Goal: Task Accomplishment & Management: Manage account settings

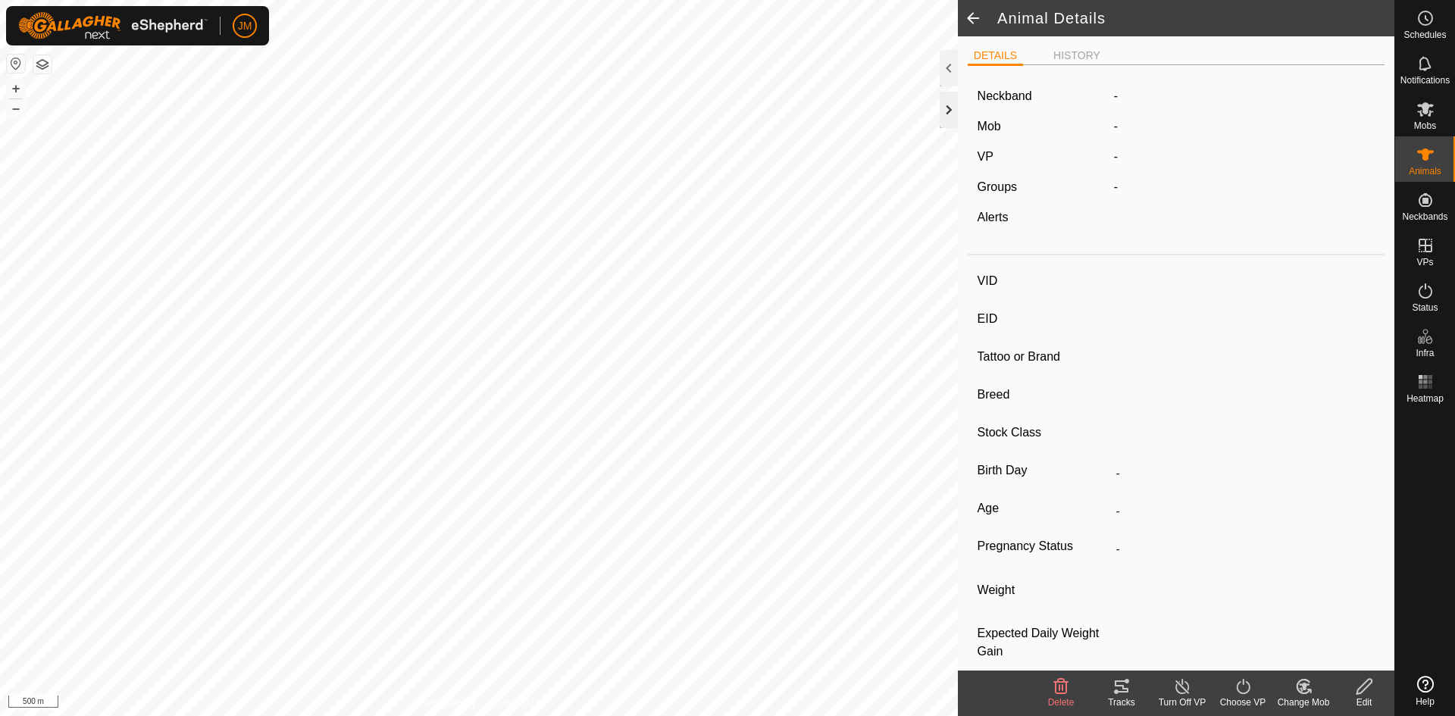
type input "18813"
type input "-"
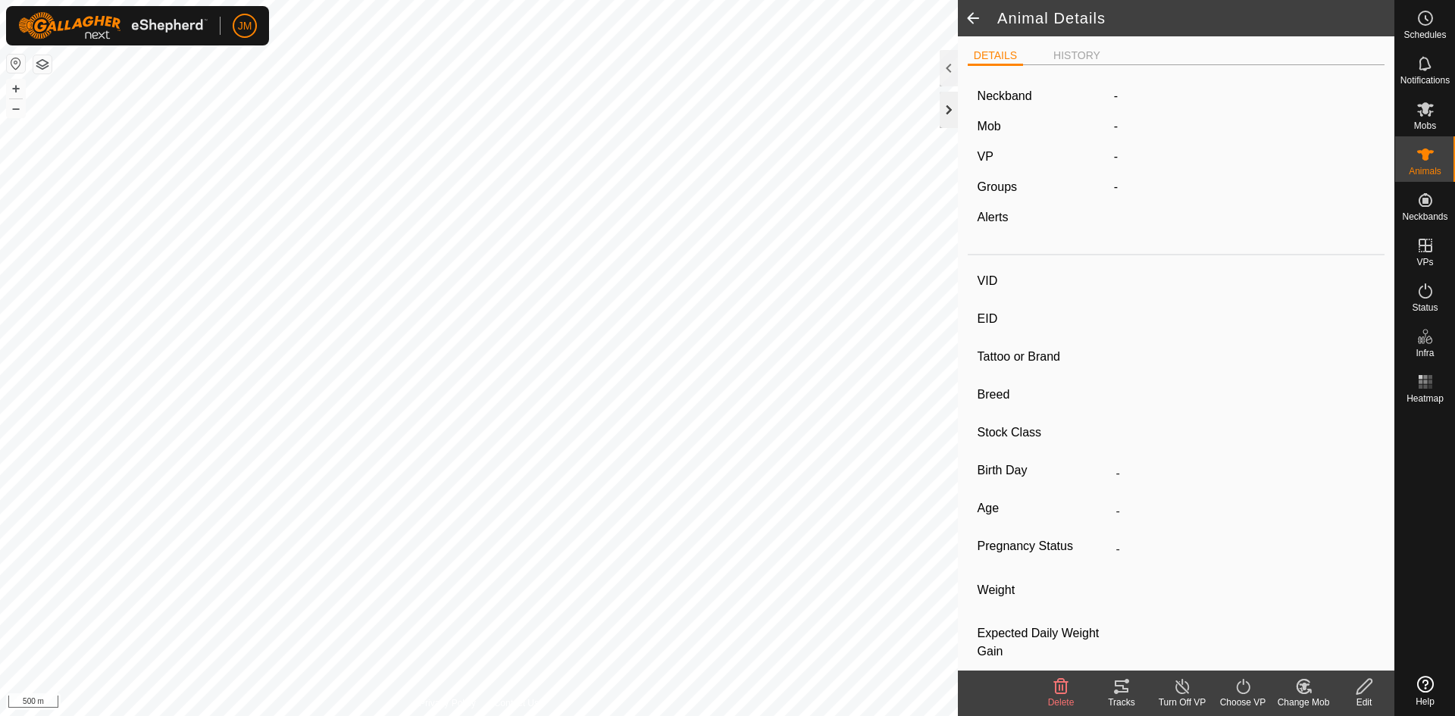
type input "-"
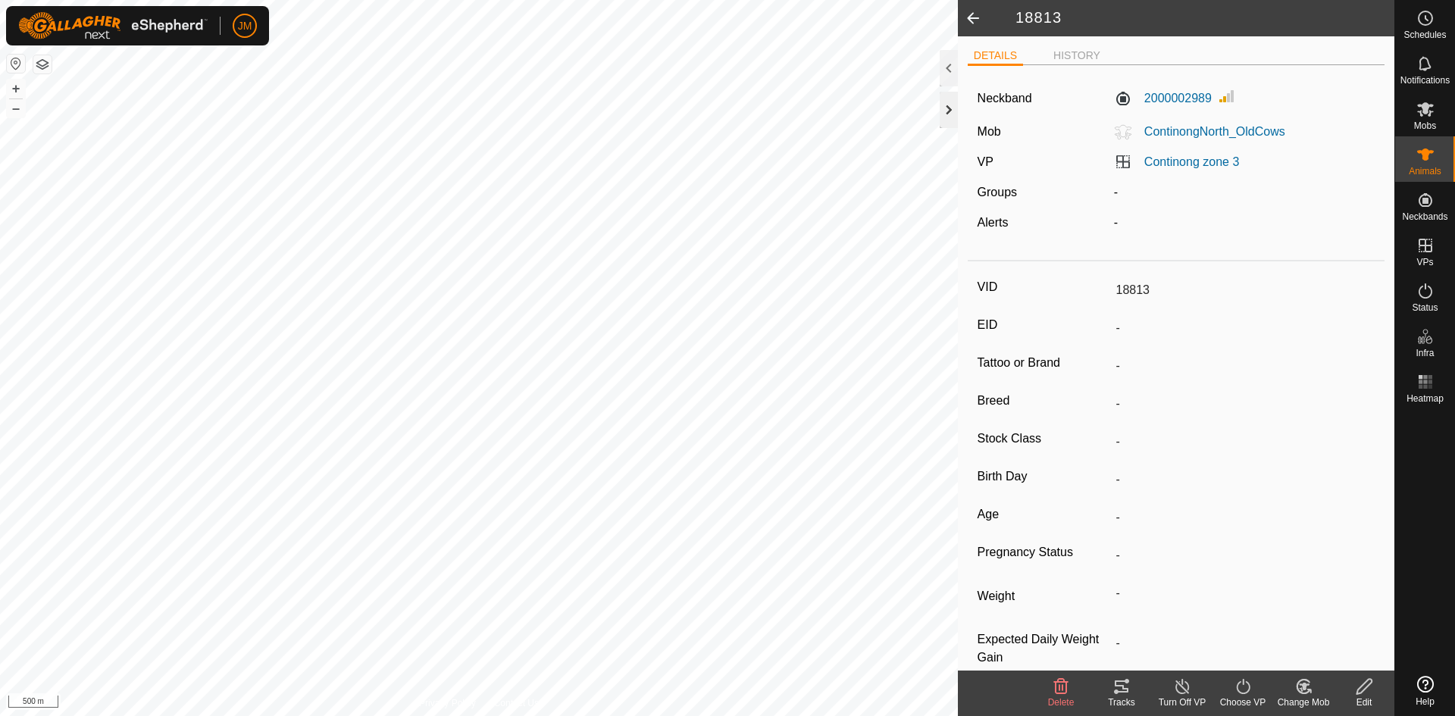
click at [952, 113] on div at bounding box center [949, 110] width 18 height 36
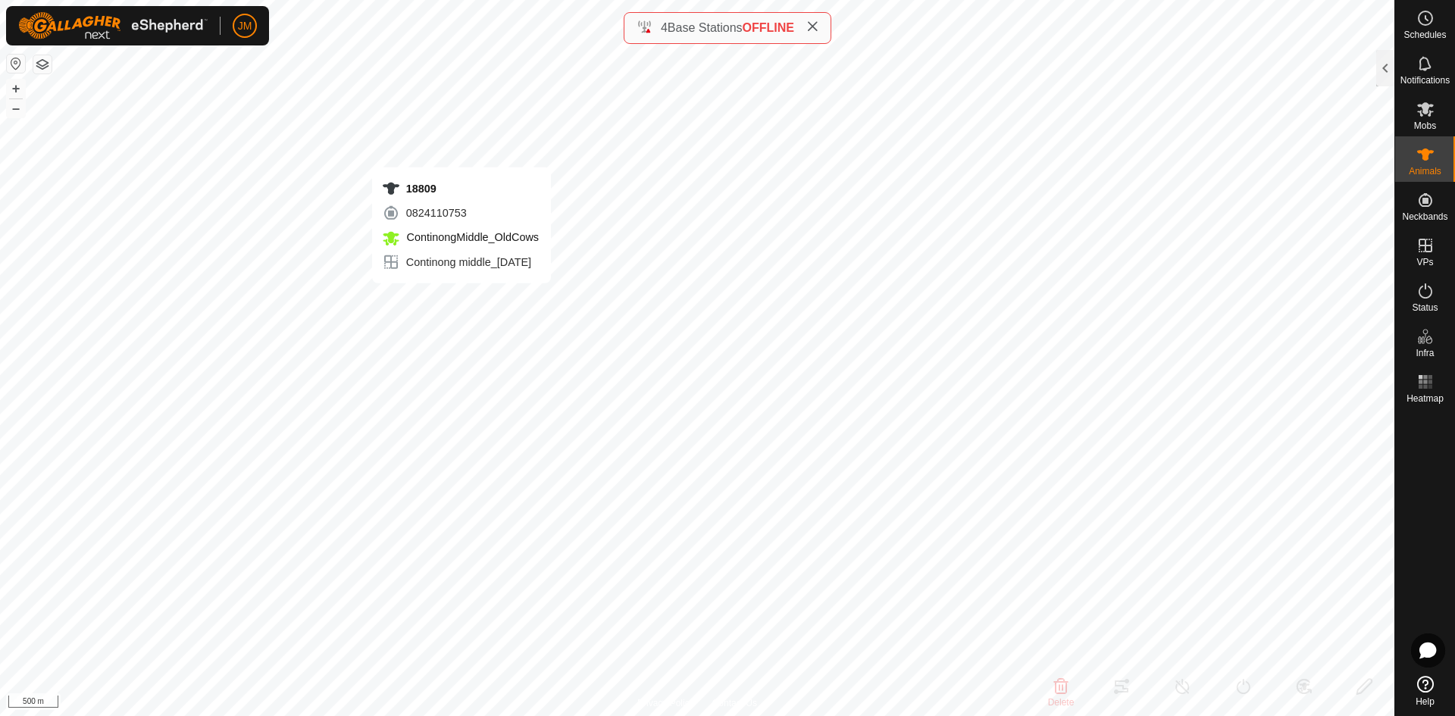
type input "18809"
type input "-"
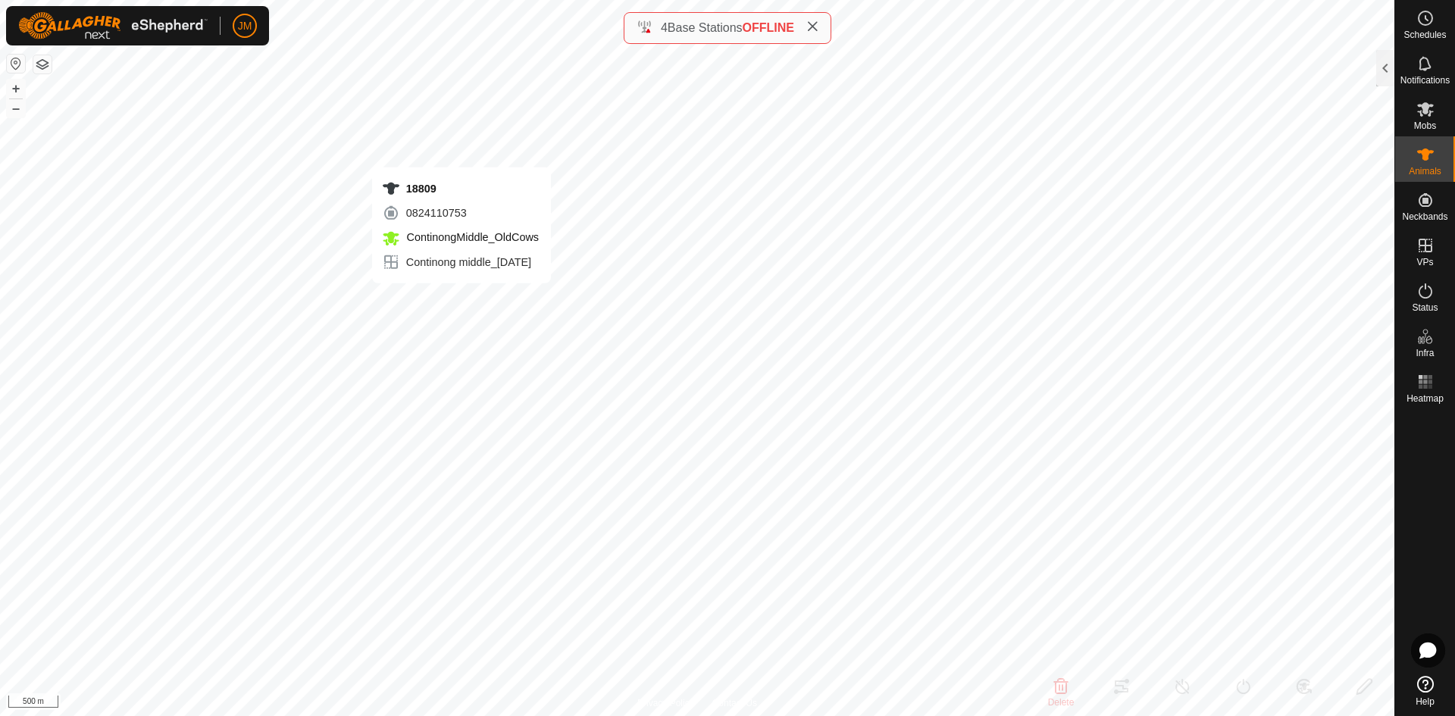
type input "0 kg"
type input "-"
type input "18322"
type input "-"
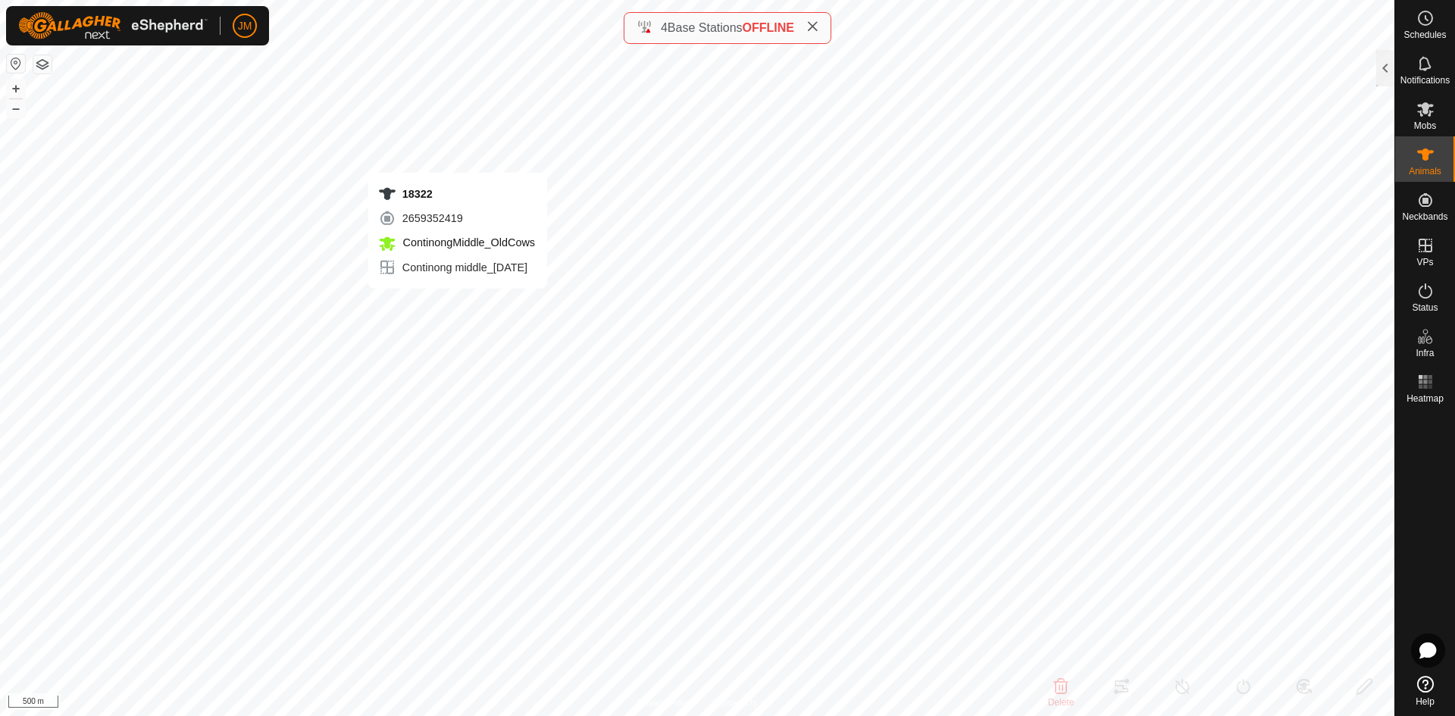
type input "-"
type input "18809"
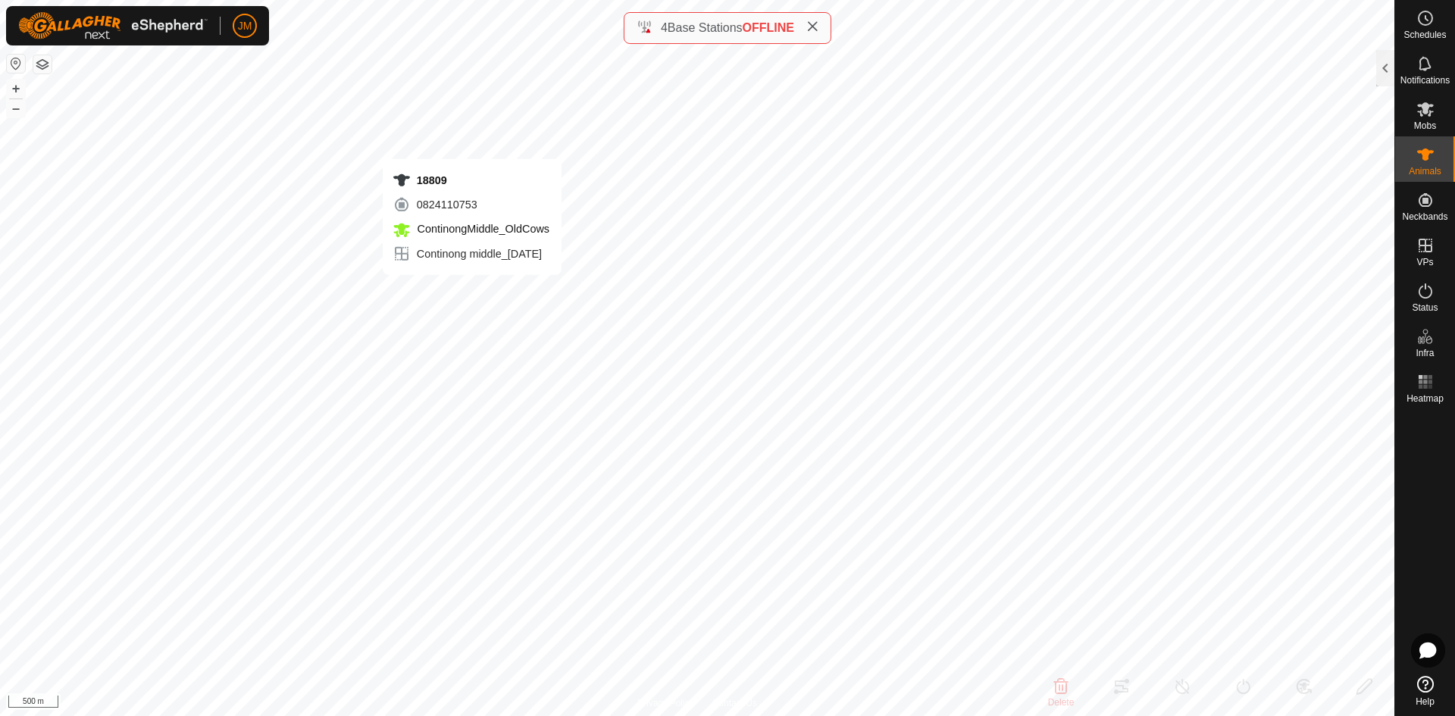
type input "-"
type input "0 kg"
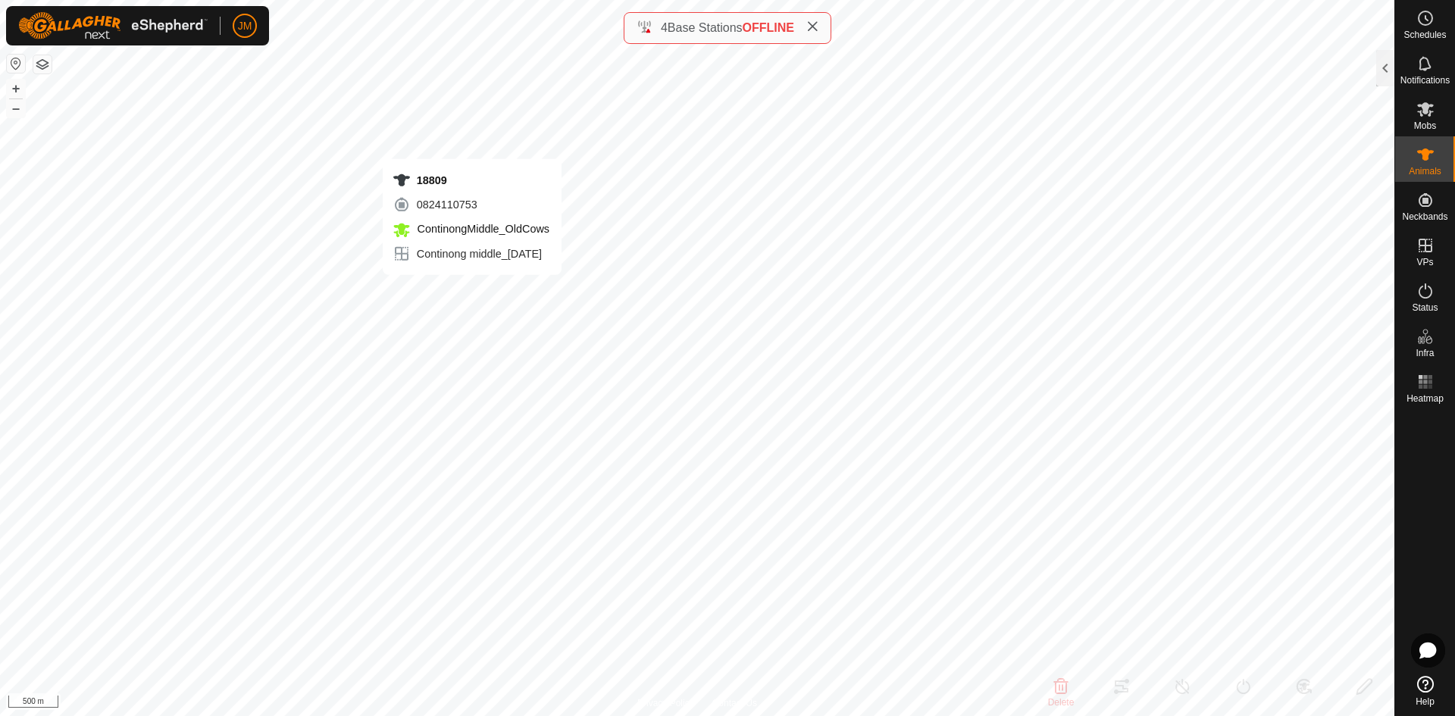
type input "-"
type input "18322"
type input "-"
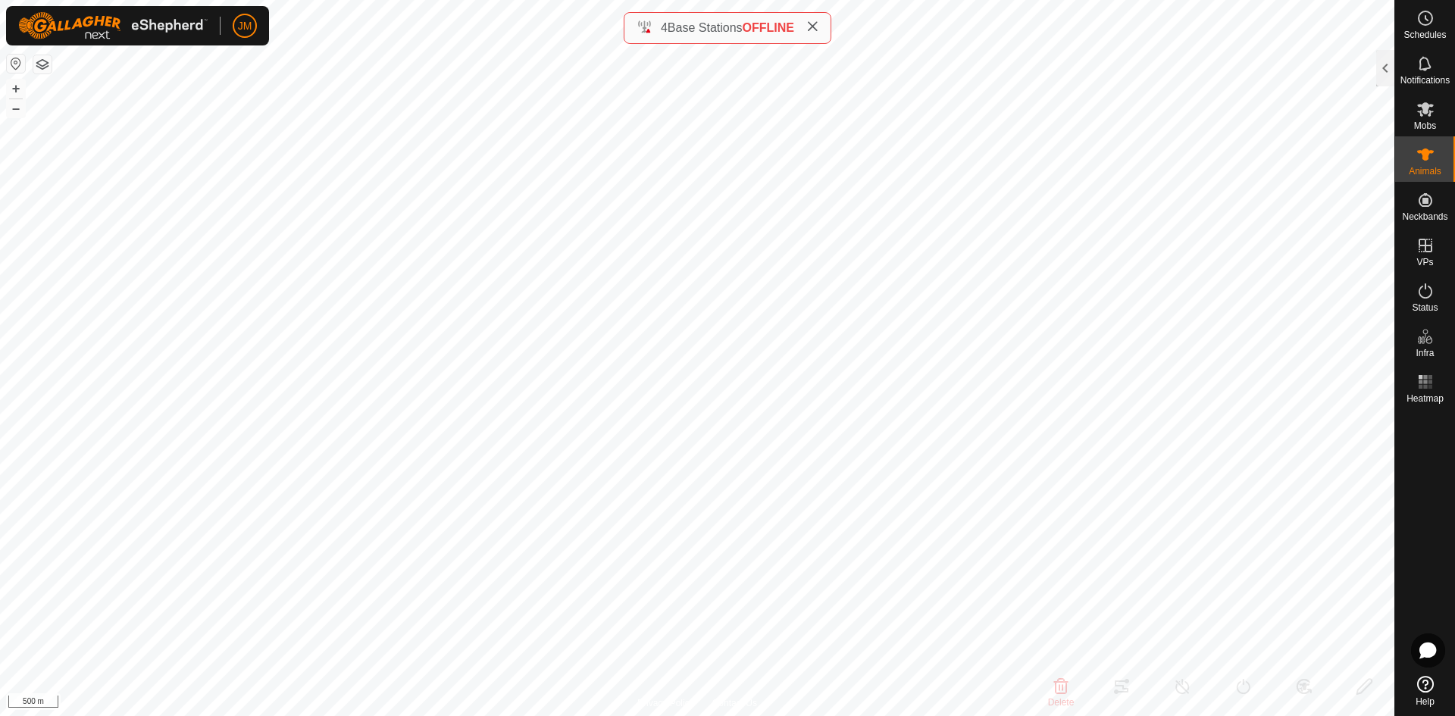
type input "-"
type input "Unknown17"
type input "0 kg"
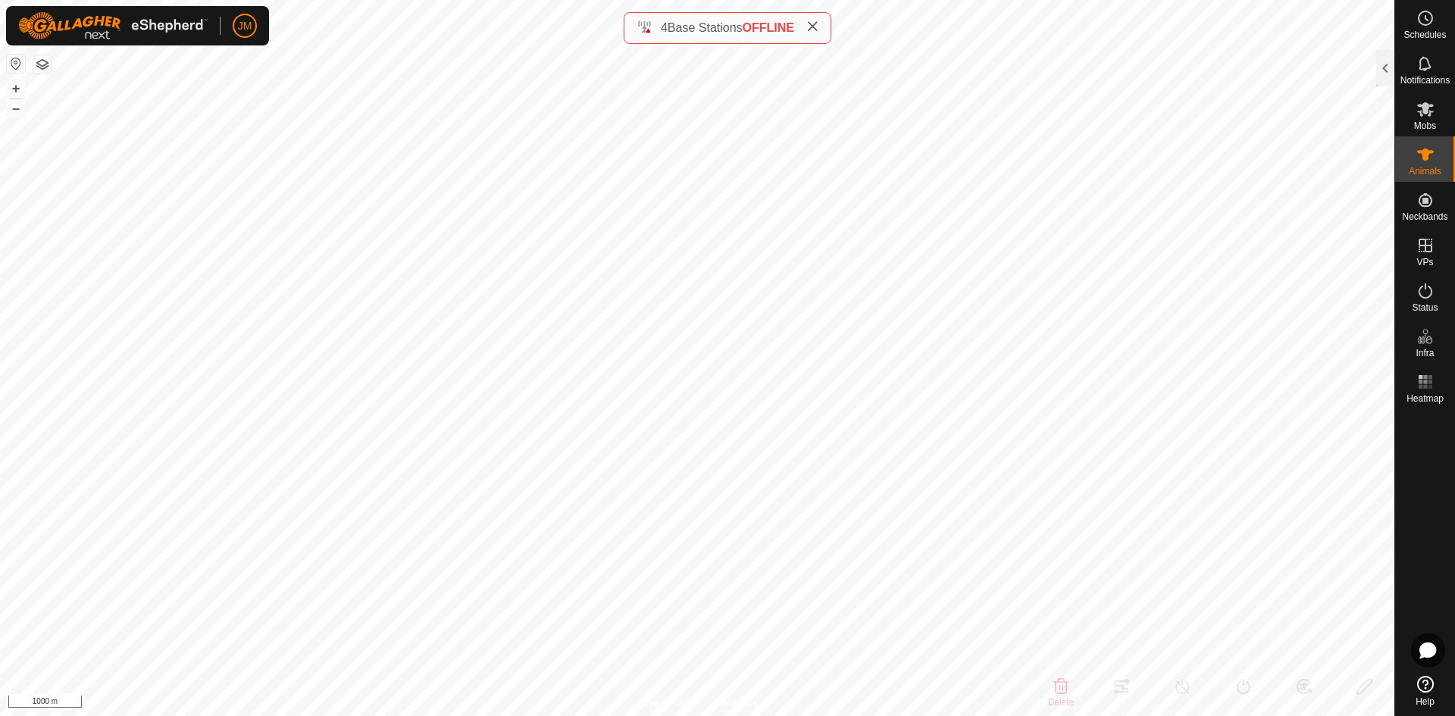
click at [818, 31] on icon at bounding box center [812, 26] width 12 height 12
type input "220437"
type input "-"
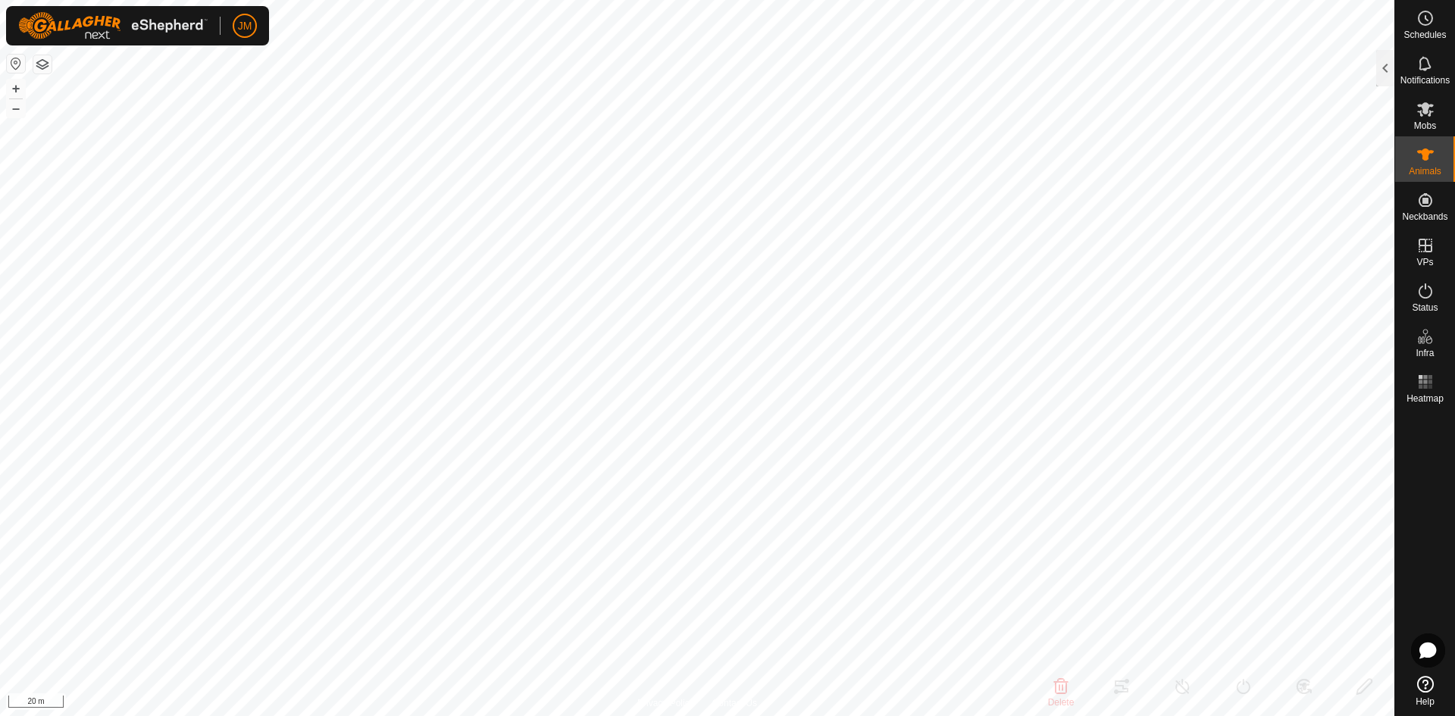
type input "-"
type input "20249"
type input "-"
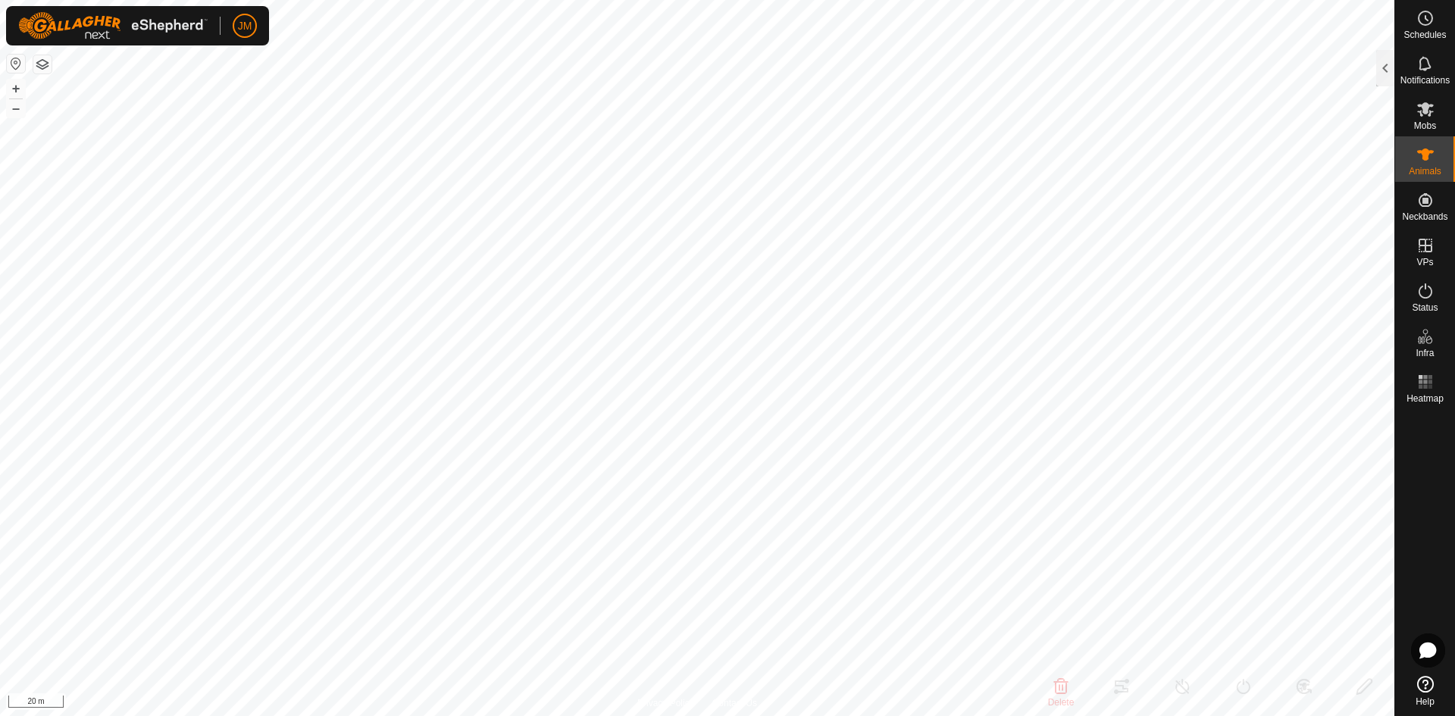
type input "-"
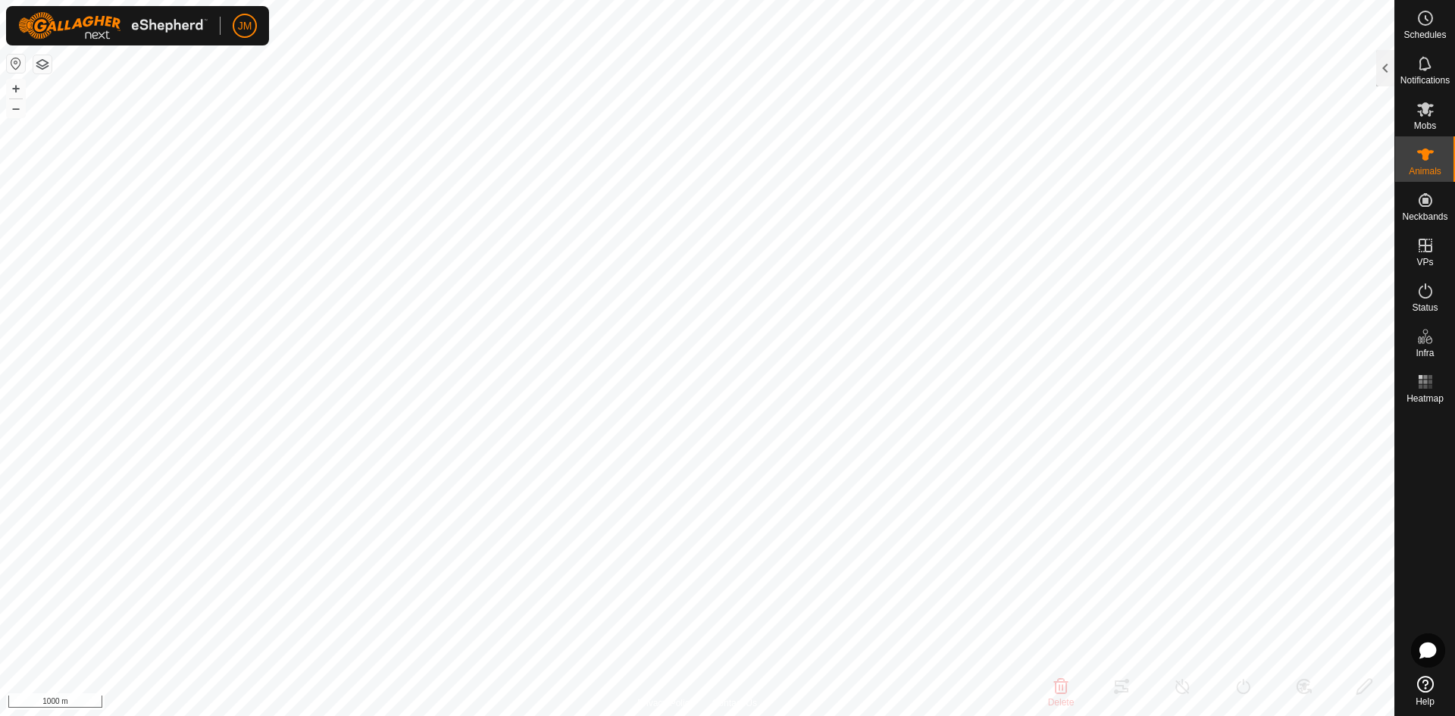
type input "18809"
type input "-"
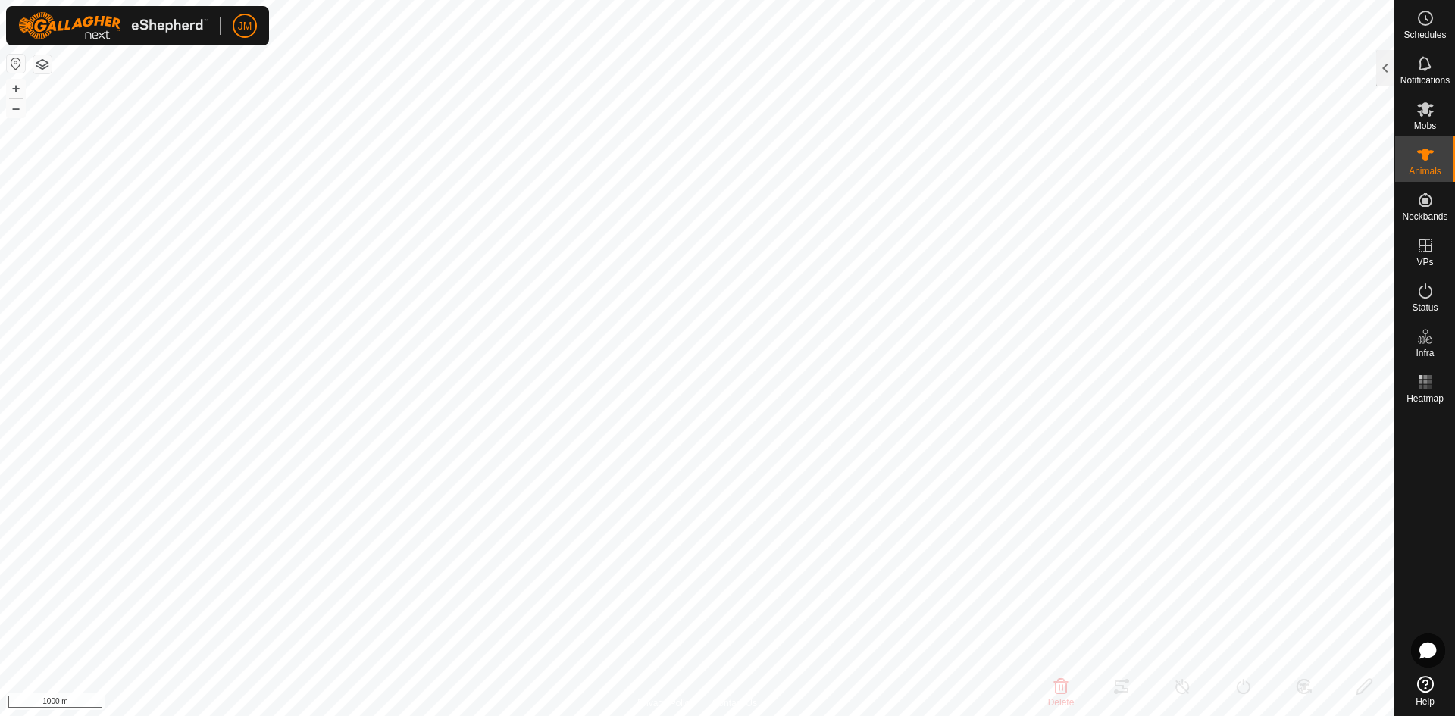
type input "0 kg"
type input "-"
type input "240123"
type input "-"
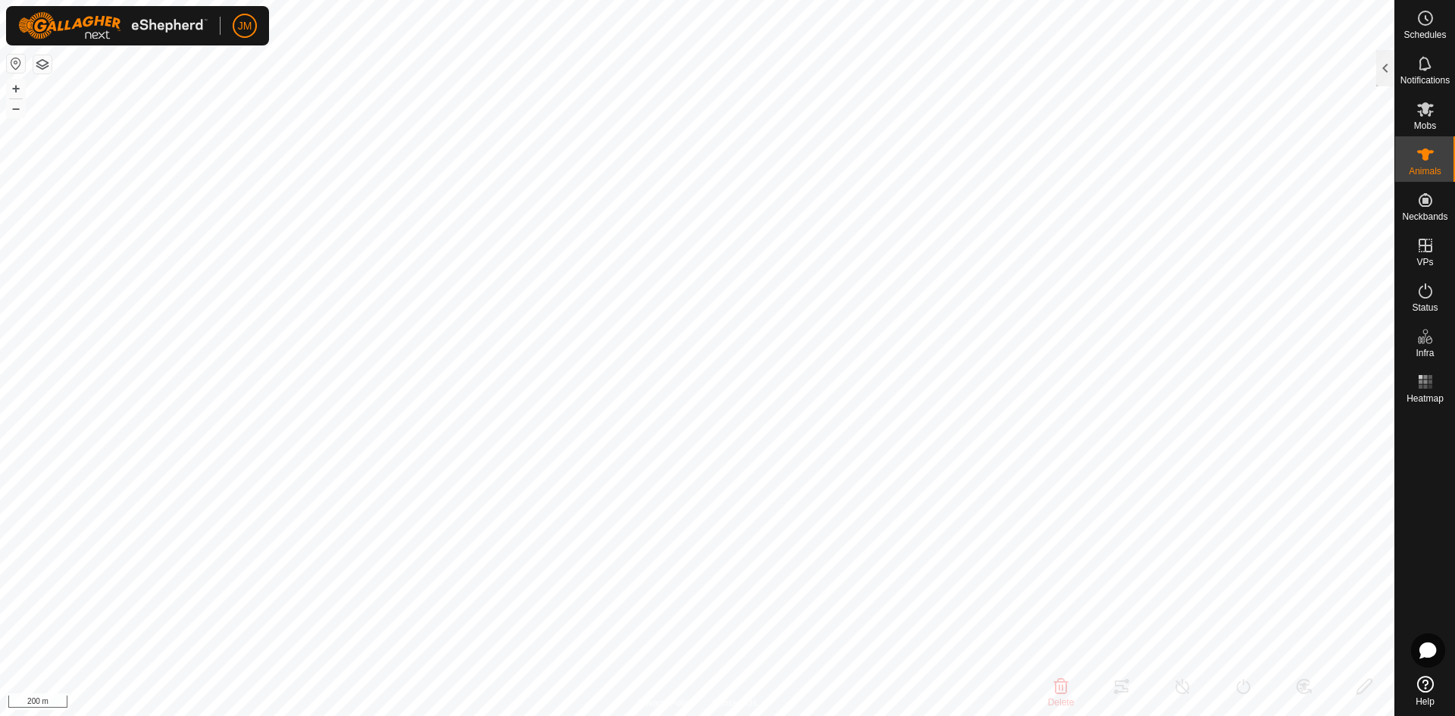
type input "-"
type input "220437"
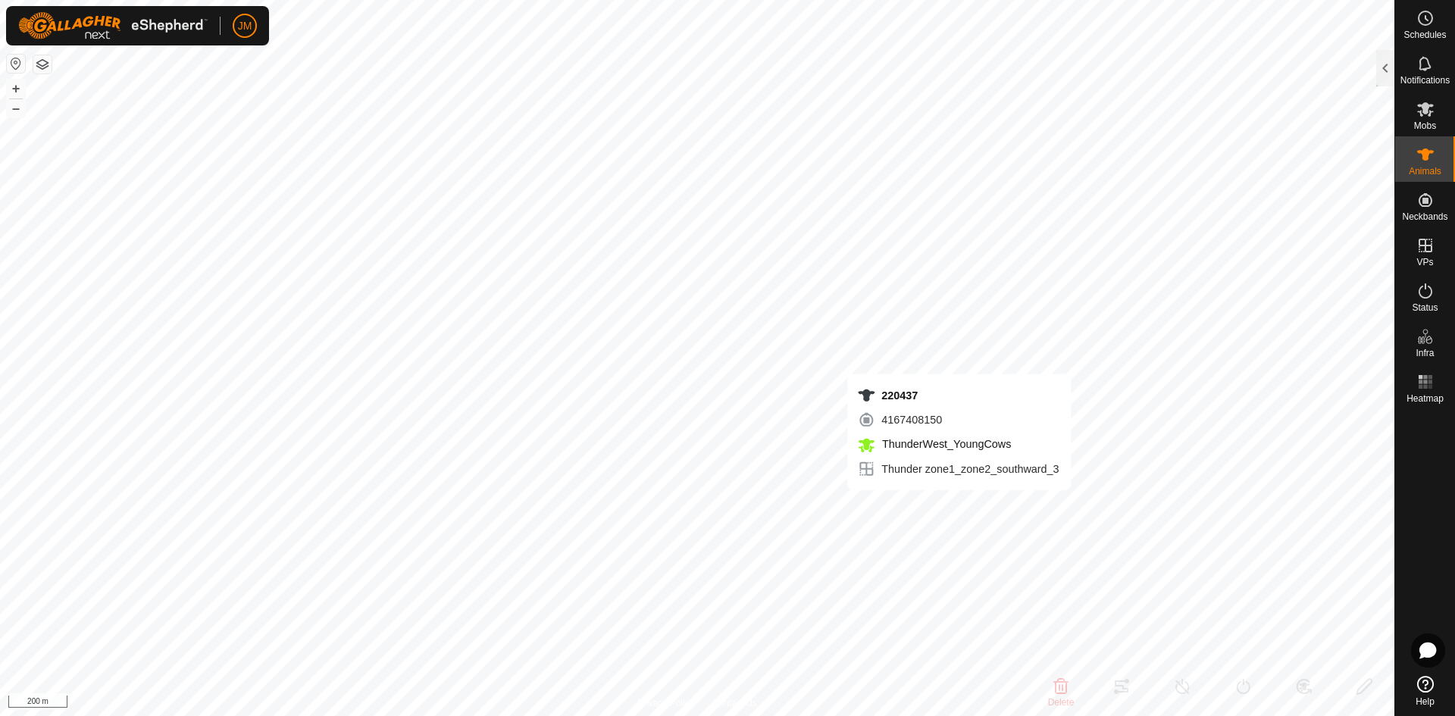
type input "-"
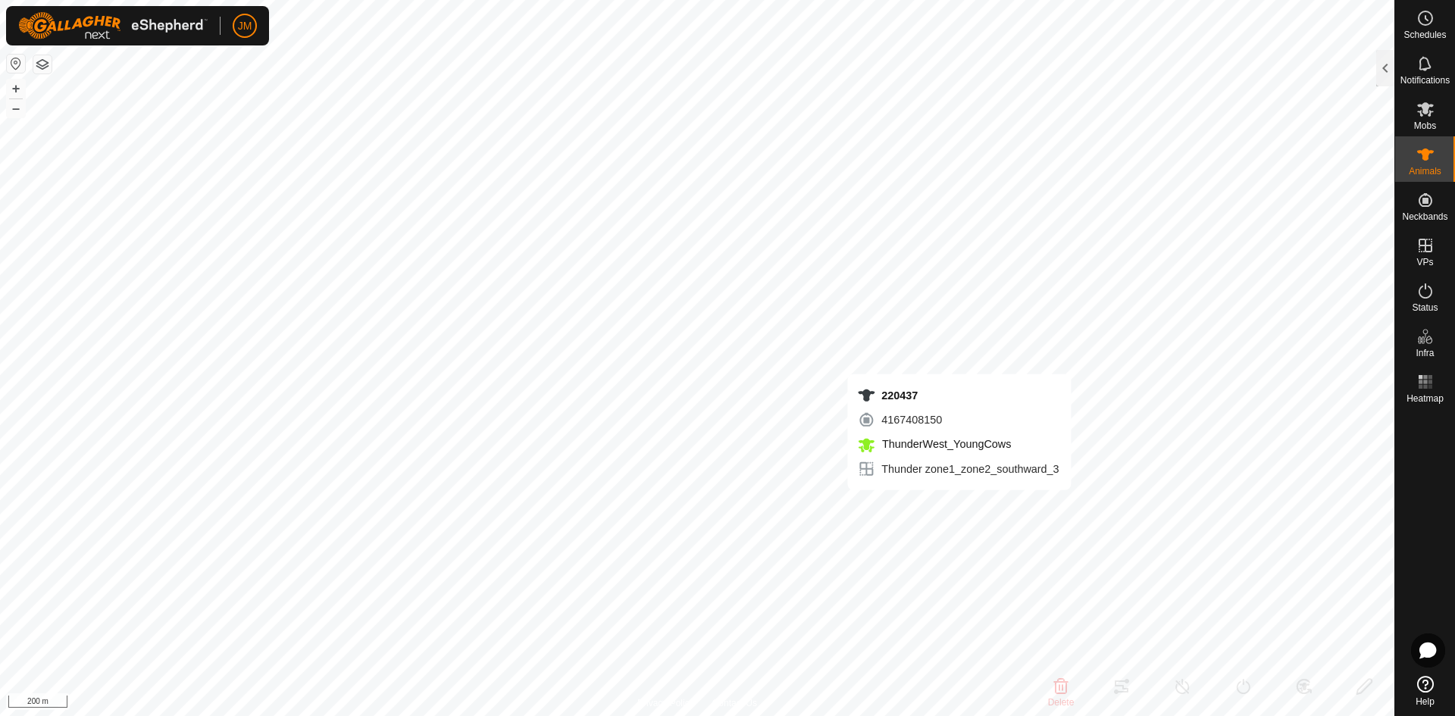
type input "-"
type input "220787"
type input "-"
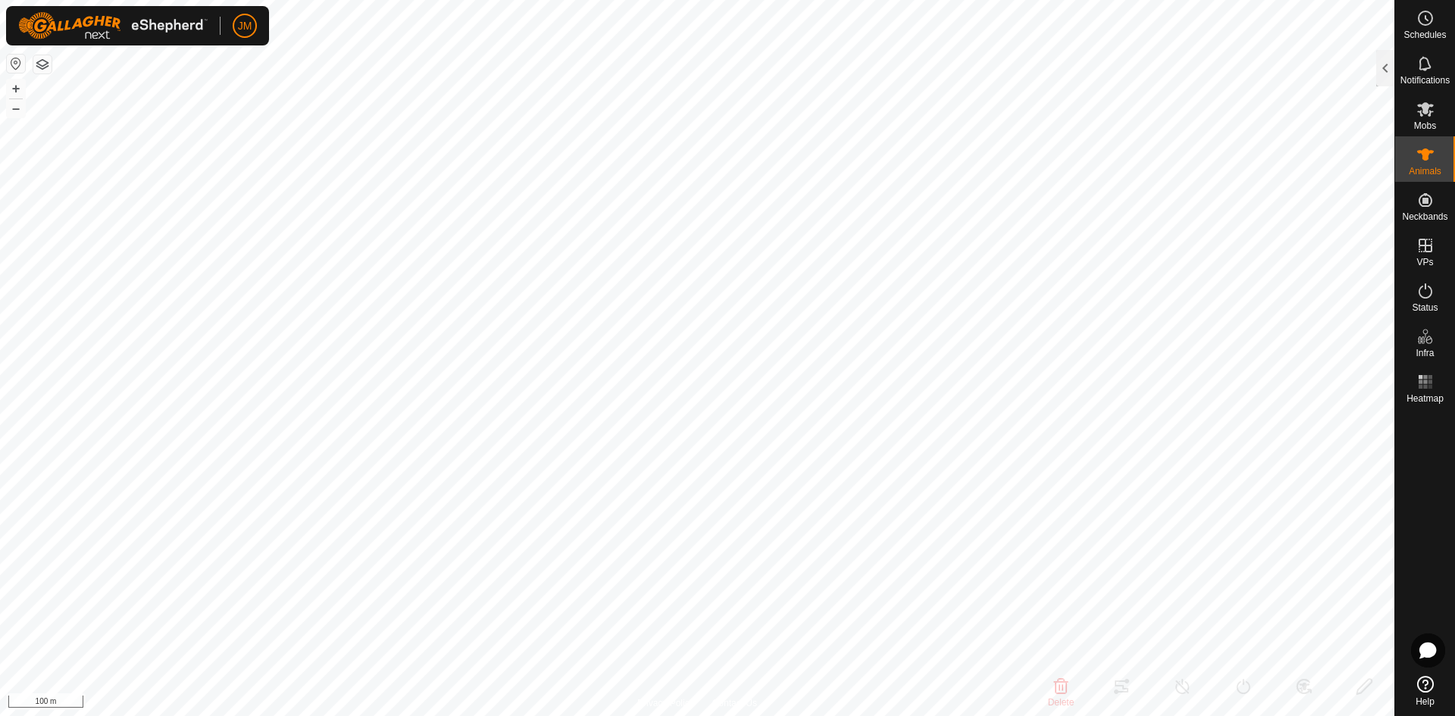
type input "-"
type input "240188"
type input "-"
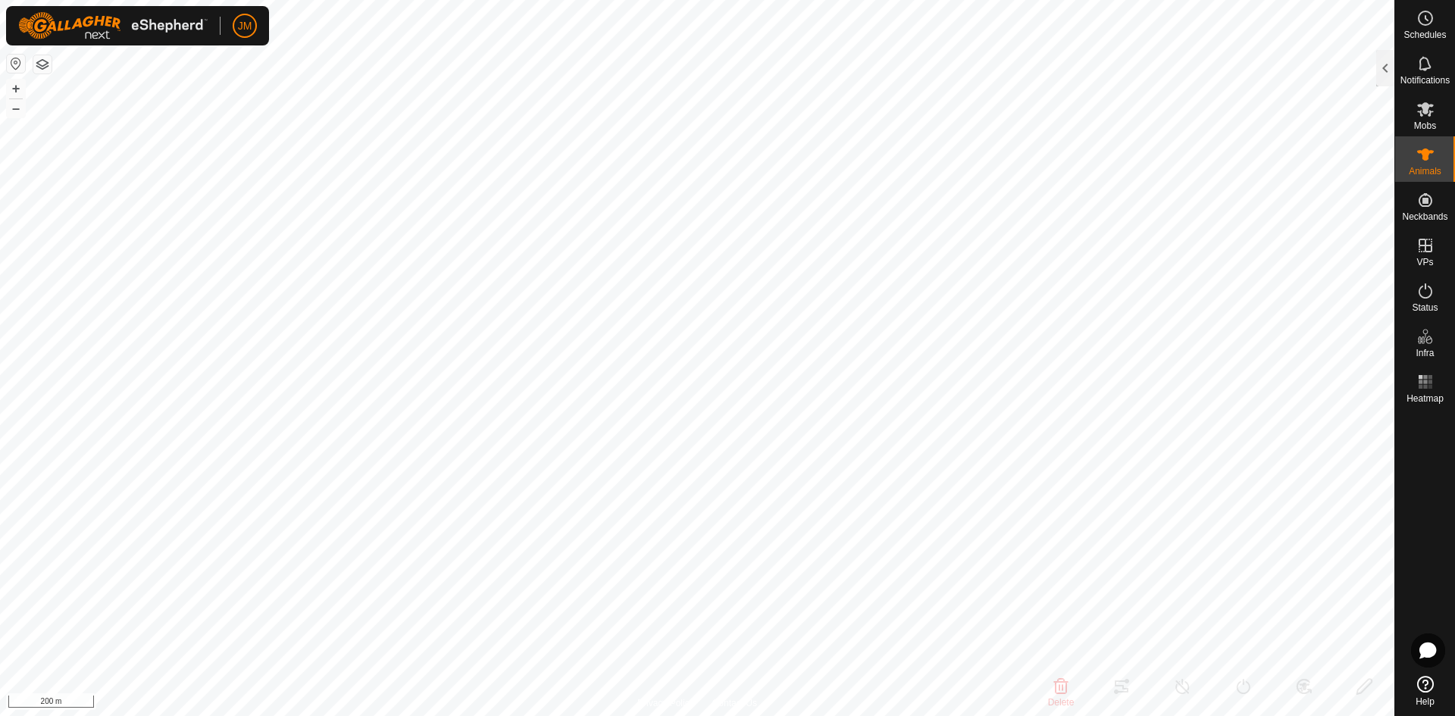
type input "-"
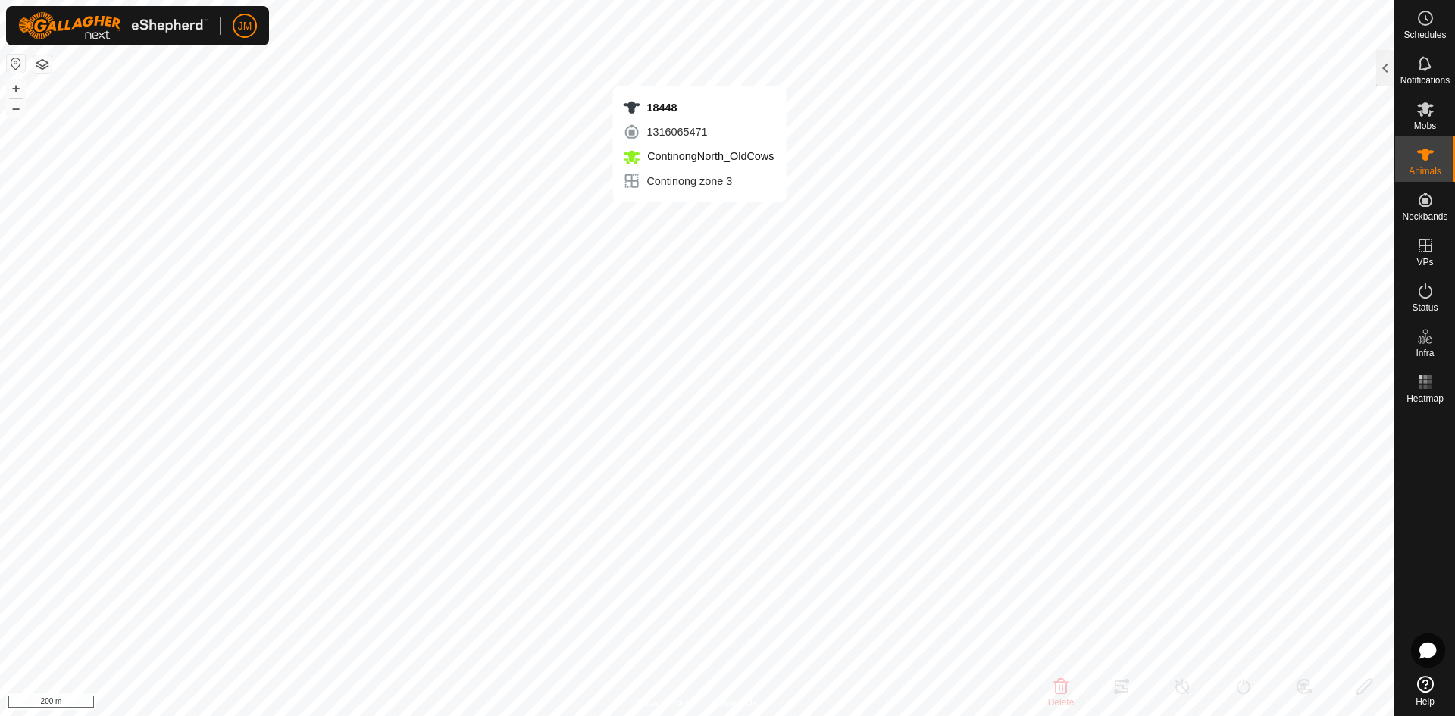
type input "18448"
type input "-"
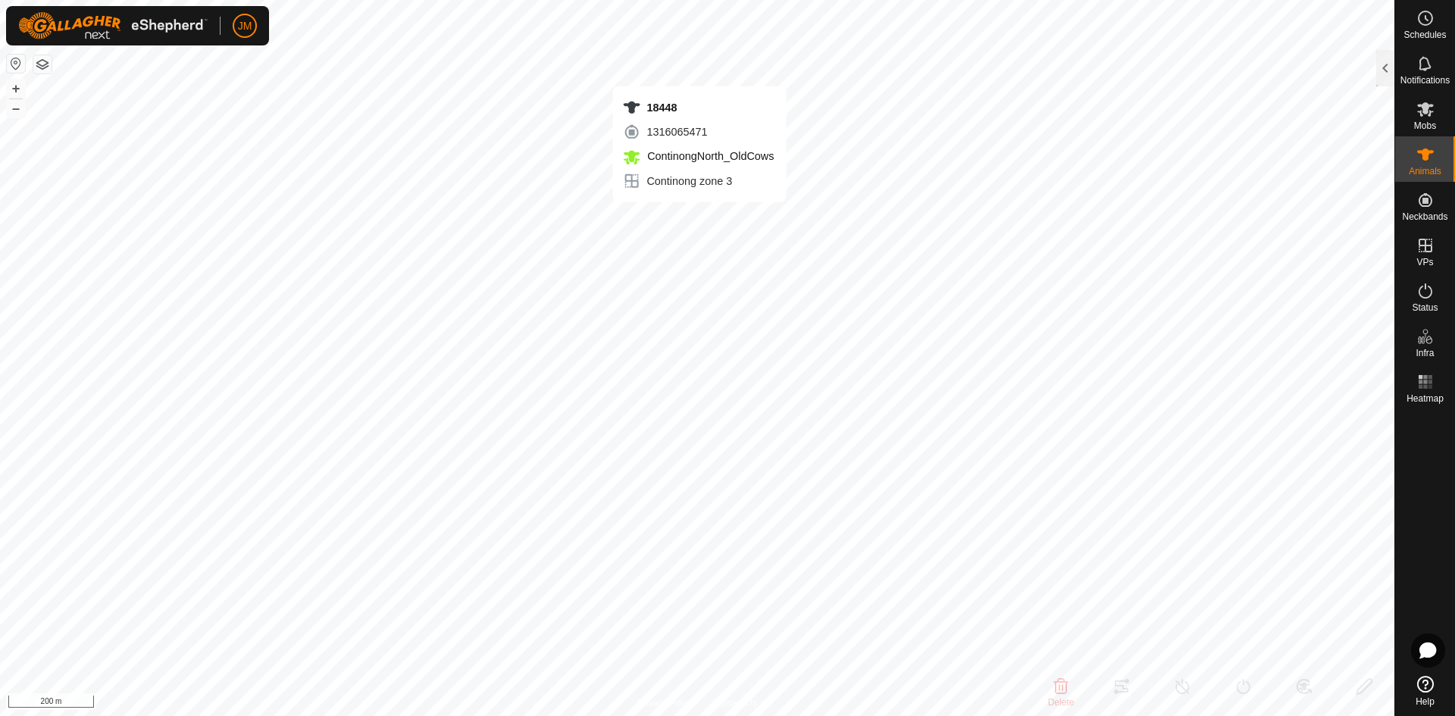
type input "-"
type input "20013"
type input "-"
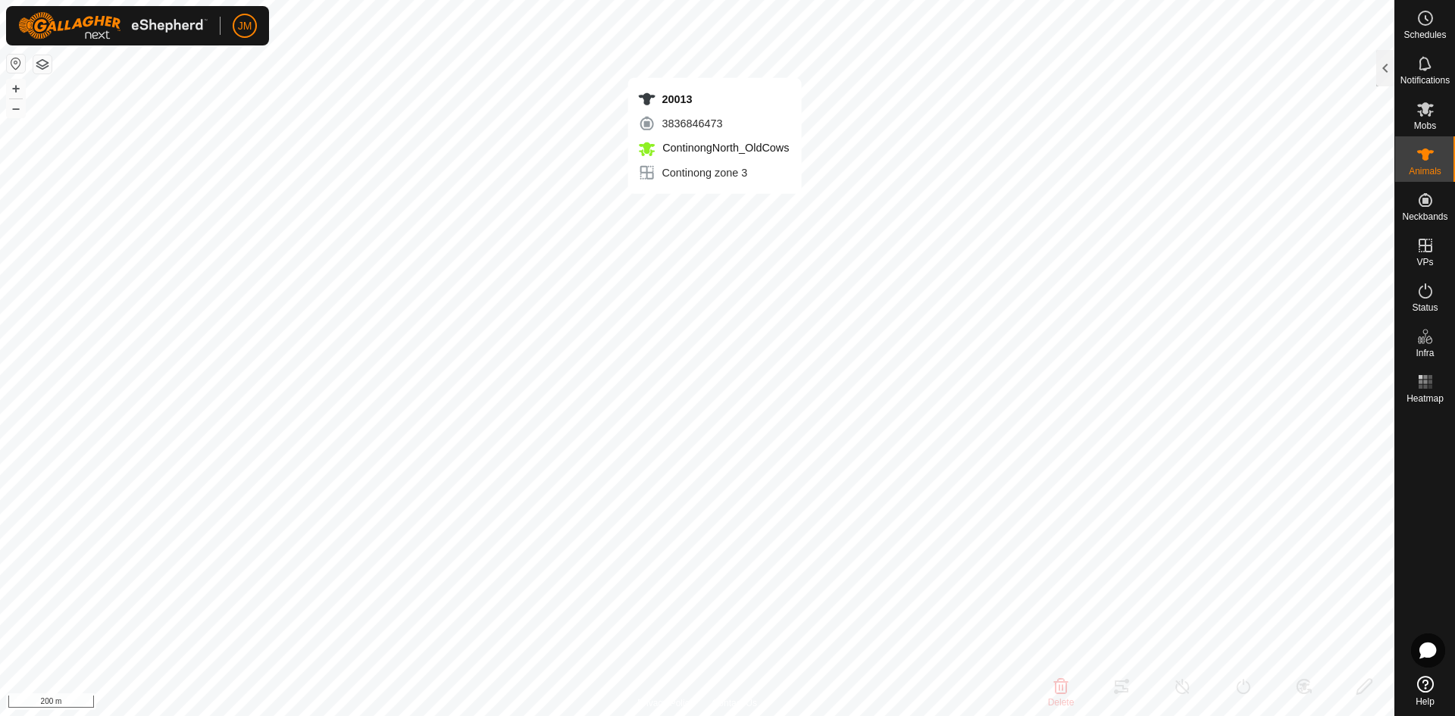
type input "-"
type input "240780"
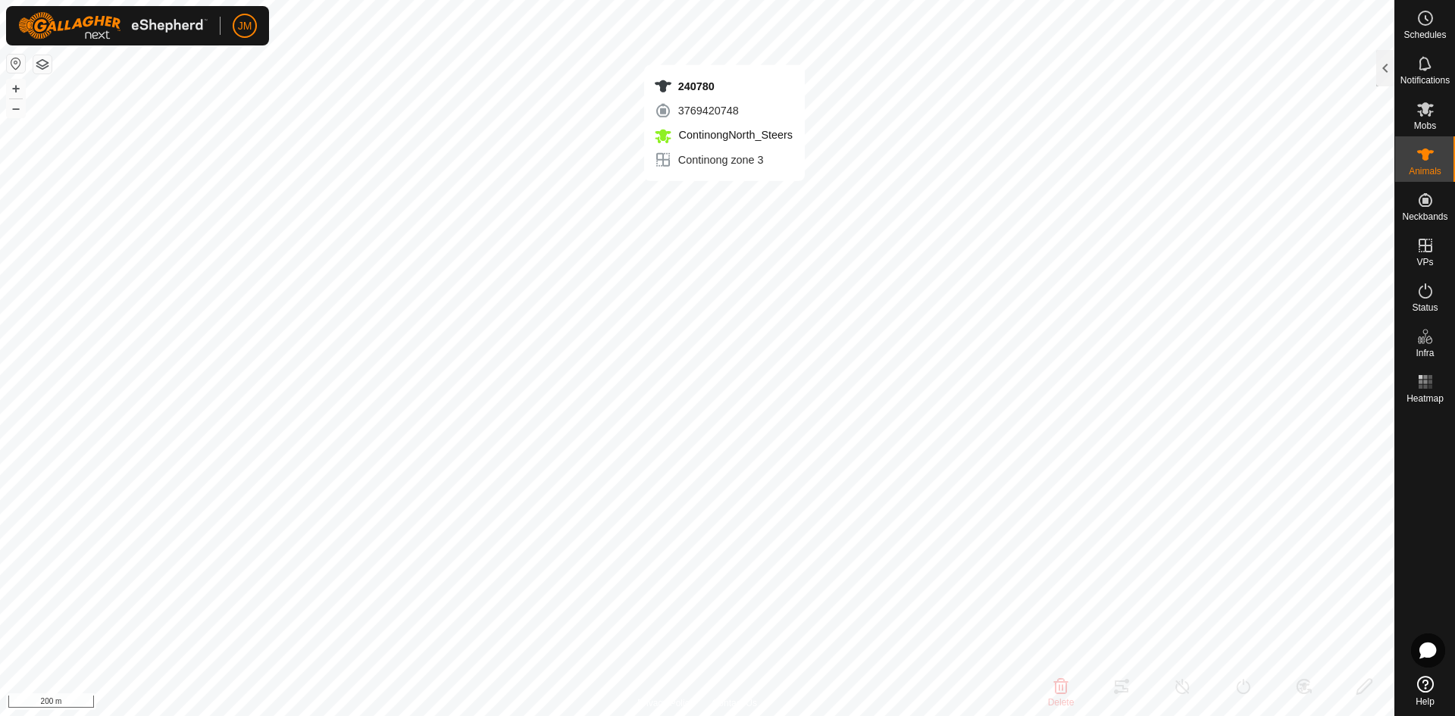
type input "-"
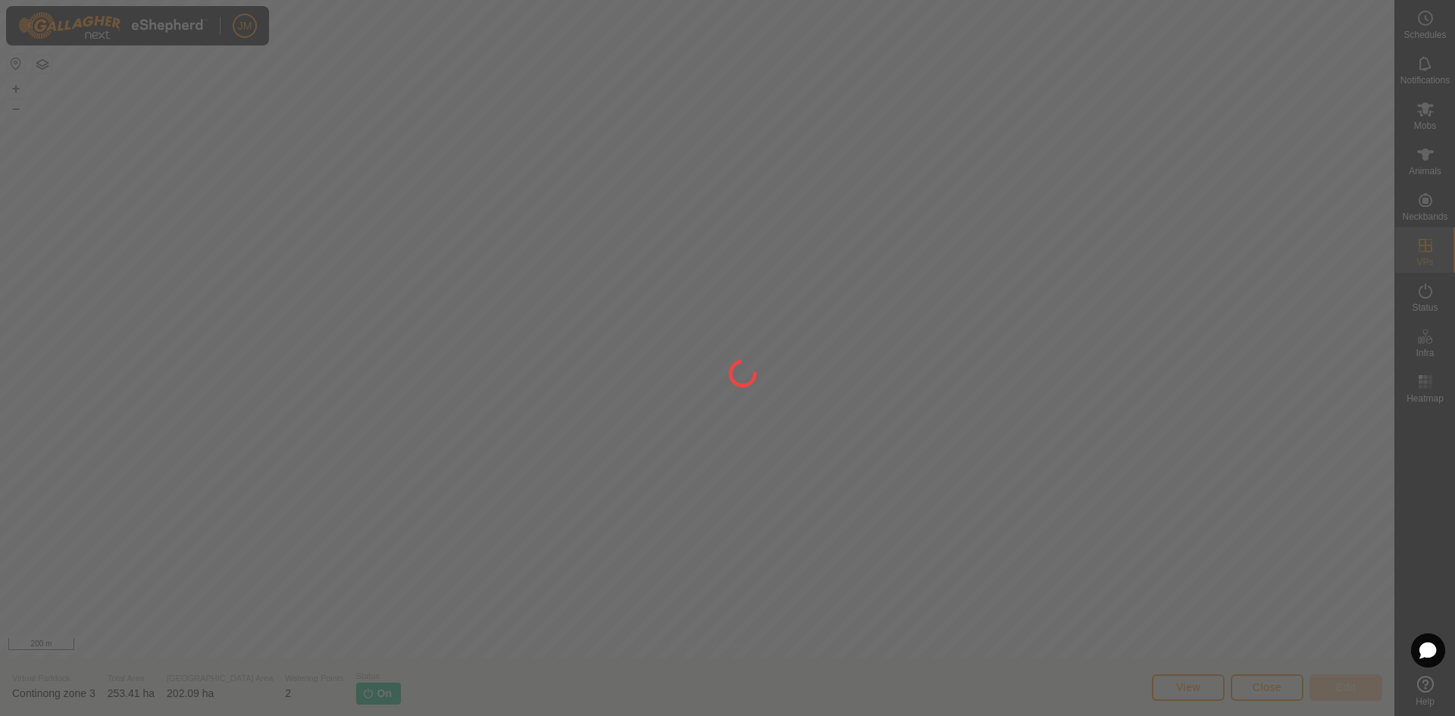
click at [1268, 695] on div at bounding box center [727, 358] width 1455 height 716
click at [1268, 687] on div at bounding box center [727, 358] width 1455 height 716
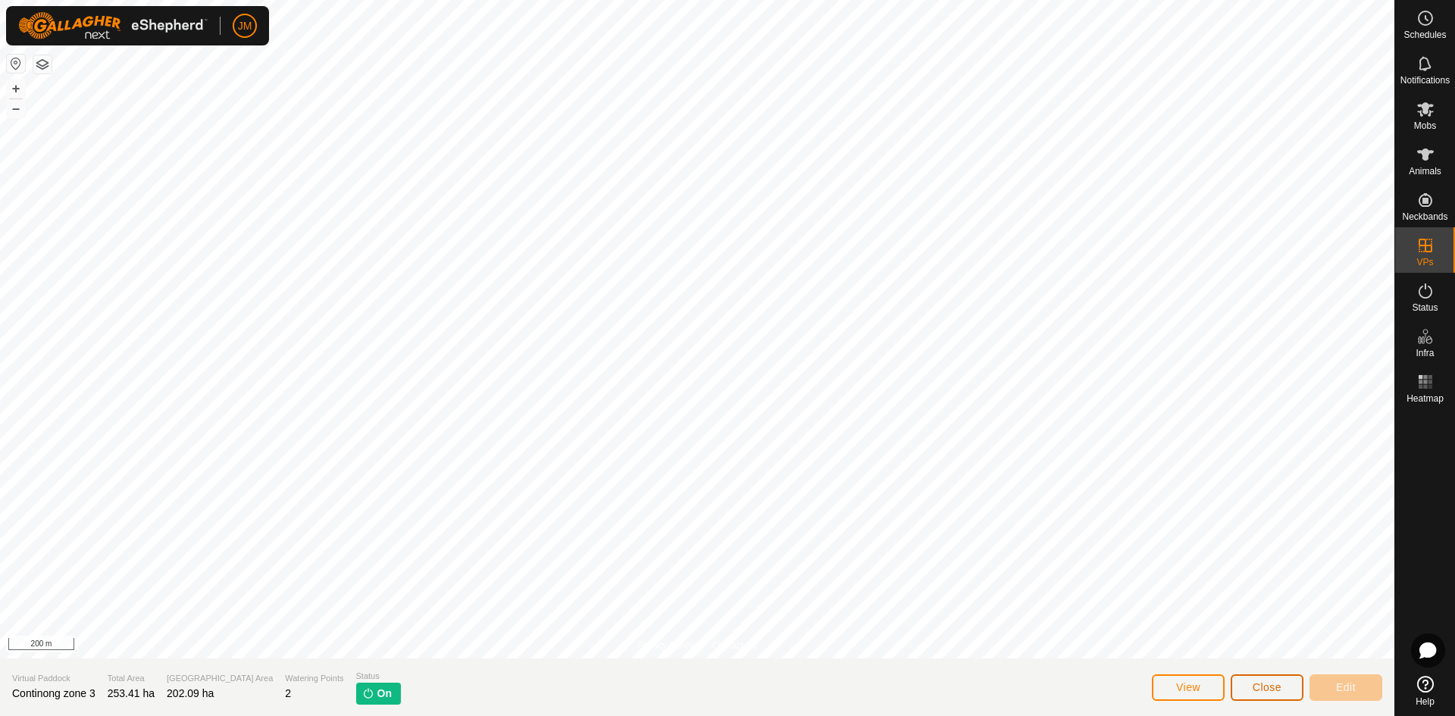
click at [1268, 687] on span "Close" at bounding box center [1267, 687] width 29 height 12
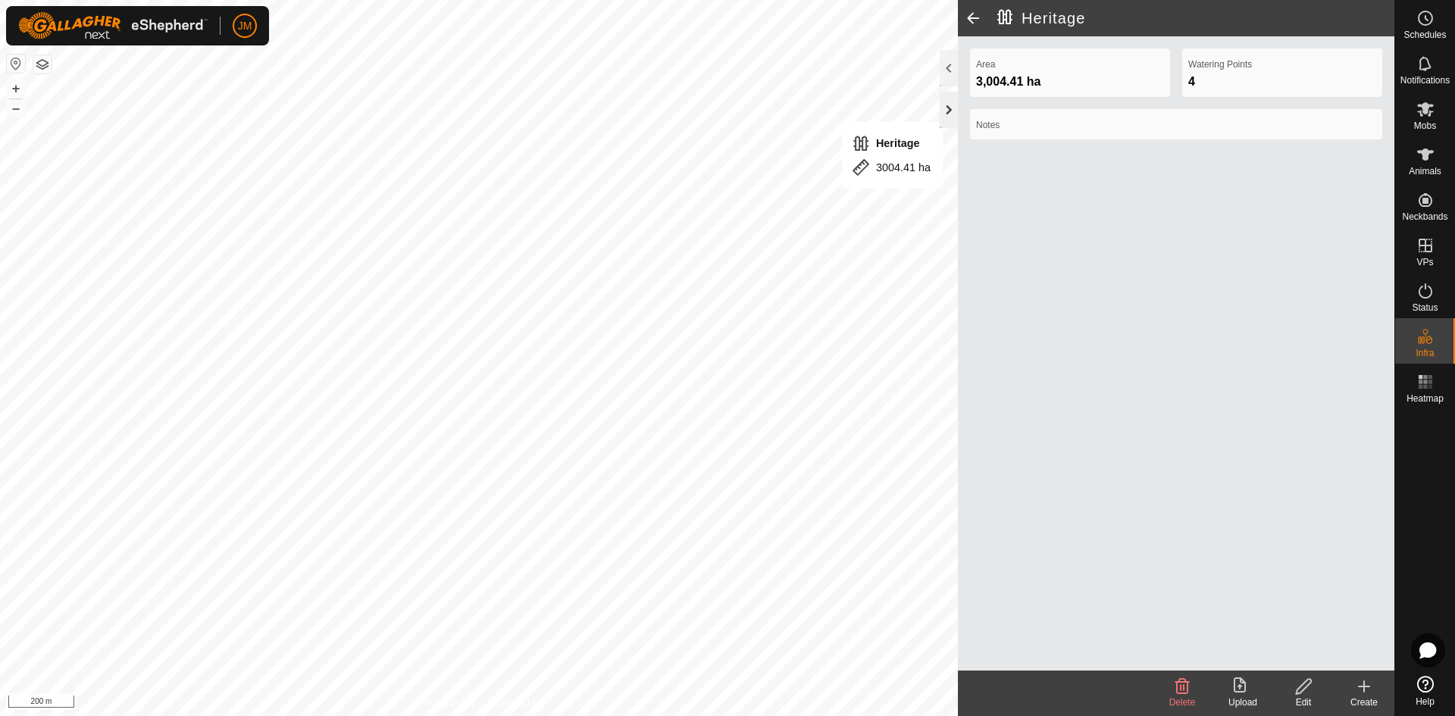
click at [945, 112] on div at bounding box center [949, 110] width 18 height 36
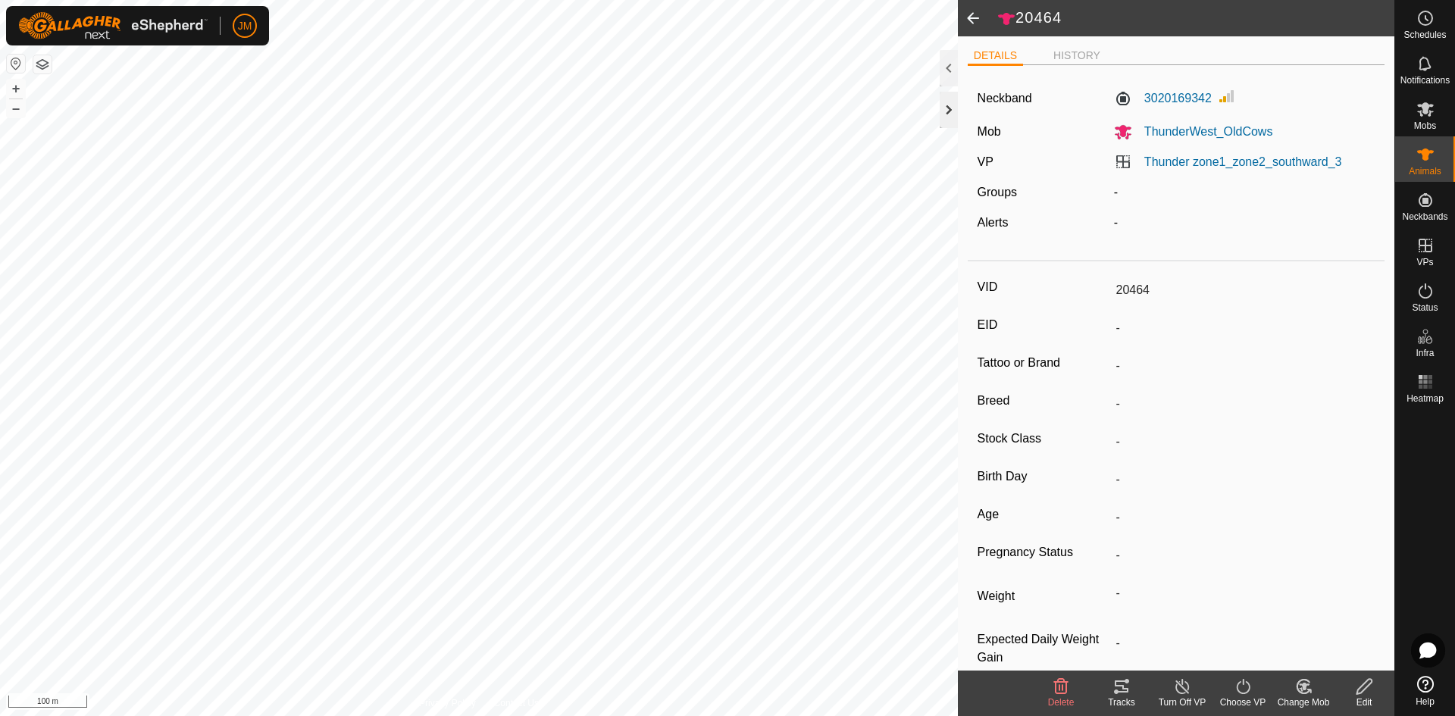
click at [945, 110] on div at bounding box center [949, 110] width 18 height 36
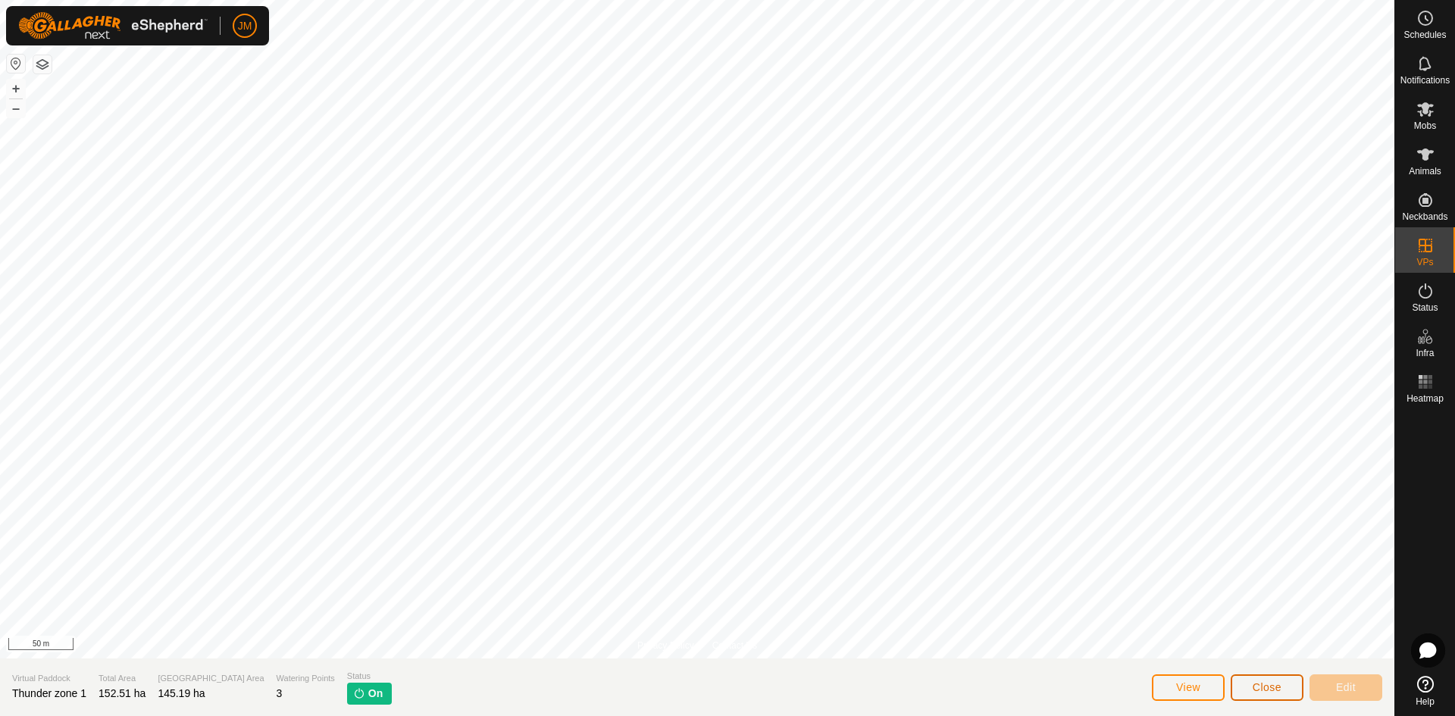
click at [1259, 690] on span "Close" at bounding box center [1267, 687] width 29 height 12
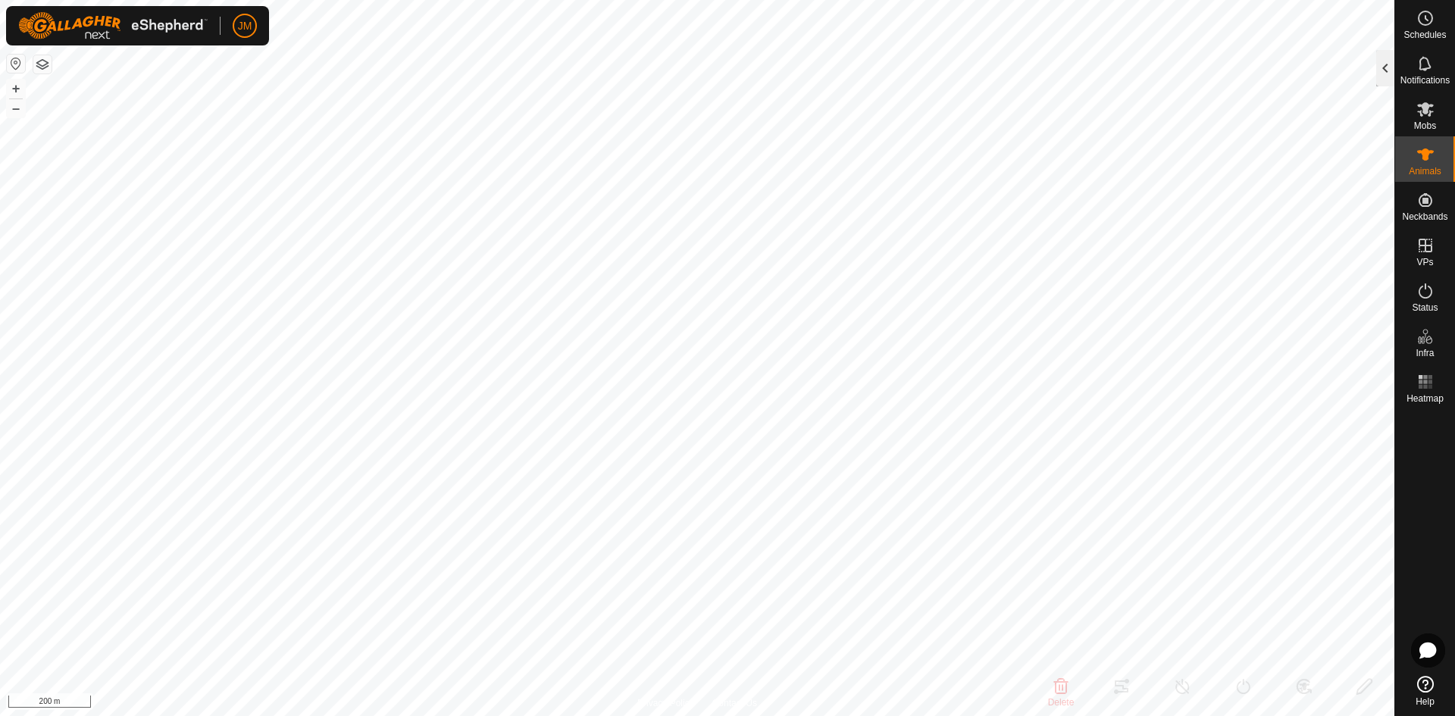
click at [1384, 80] on div at bounding box center [1385, 68] width 18 height 36
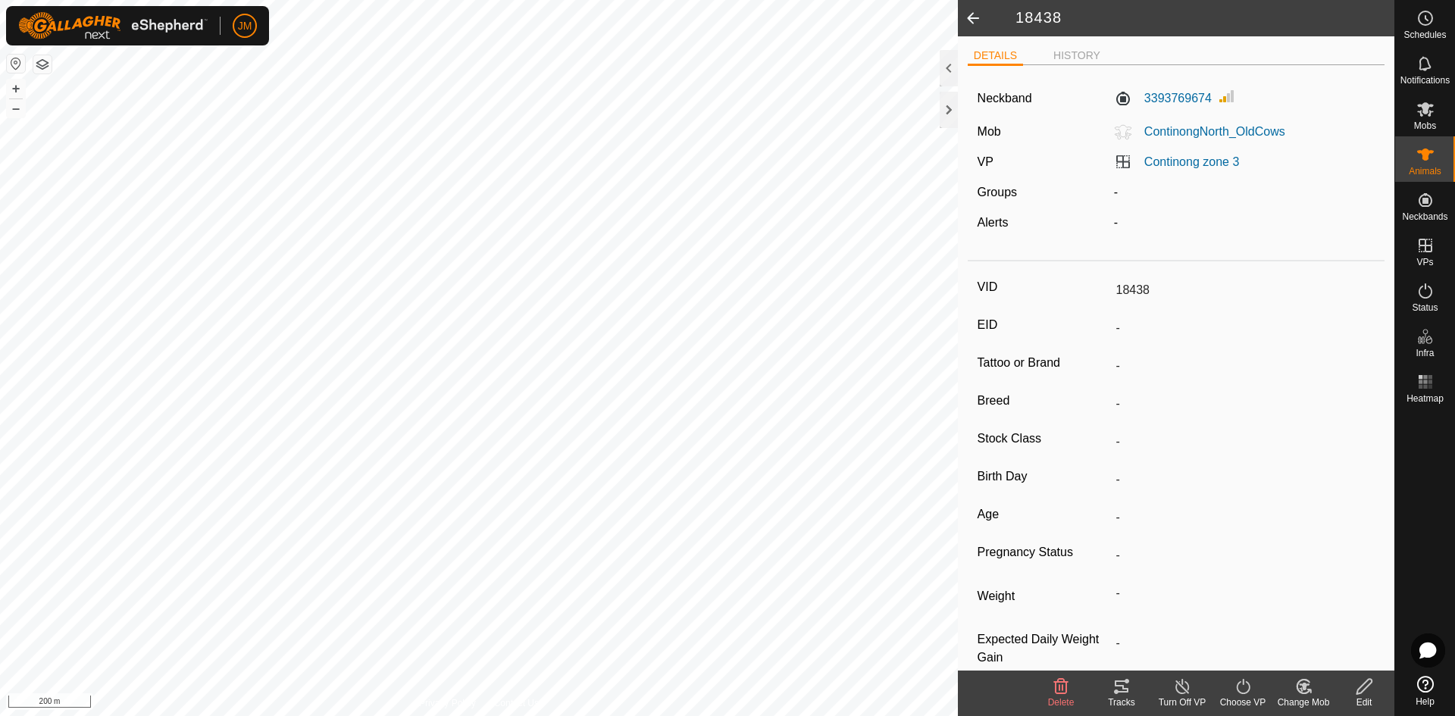
click at [977, 11] on span at bounding box center [973, 18] width 30 height 36
click at [1414, 116] on es-mob-svg-icon at bounding box center [1425, 109] width 27 height 24
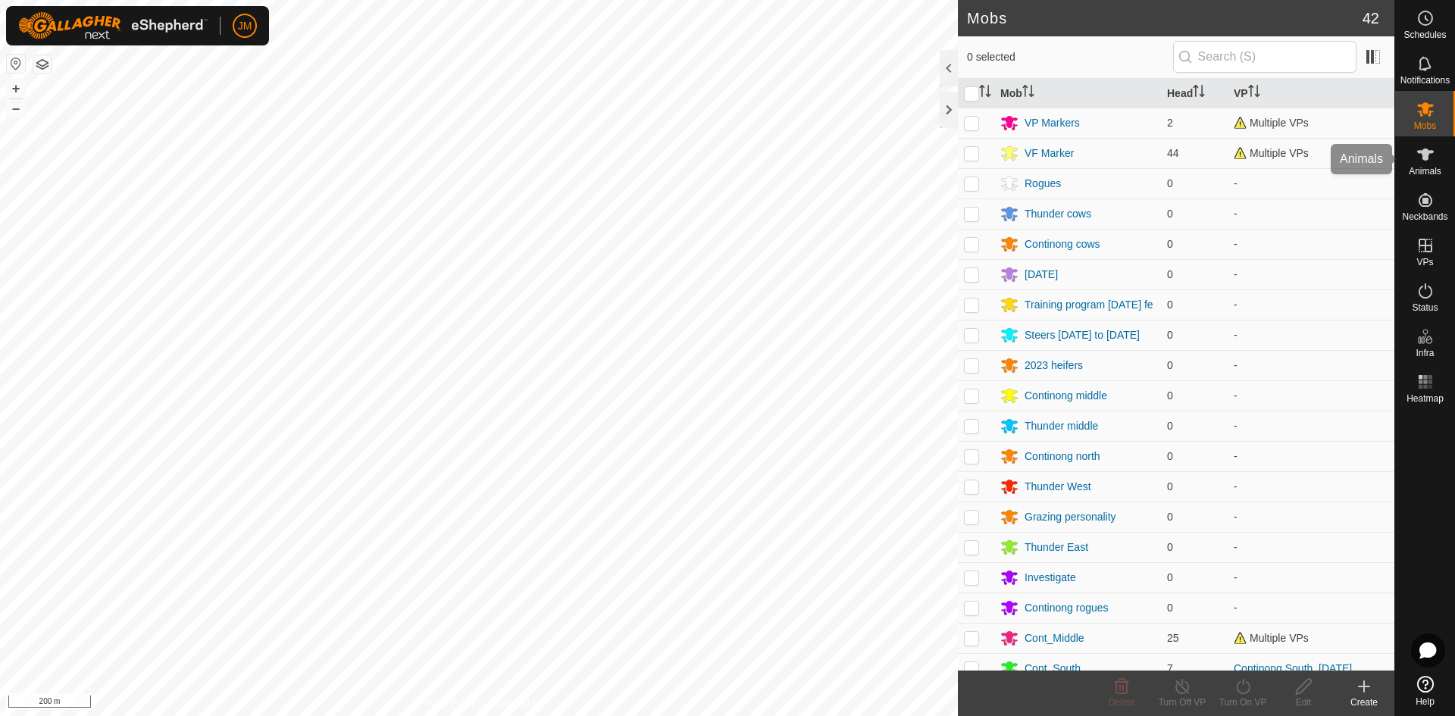
click at [1423, 157] on icon at bounding box center [1425, 155] width 17 height 12
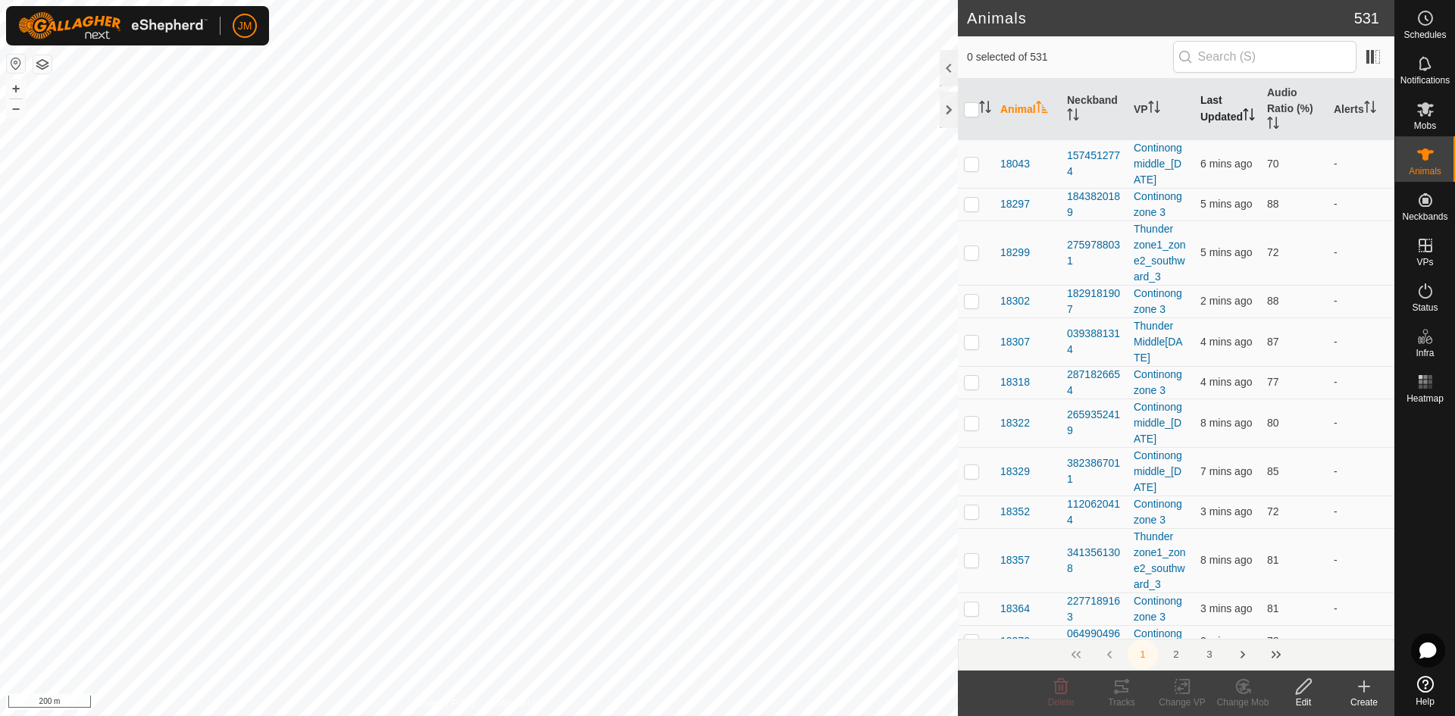
click at [1194, 103] on th "Last Updated" at bounding box center [1227, 109] width 67 height 61
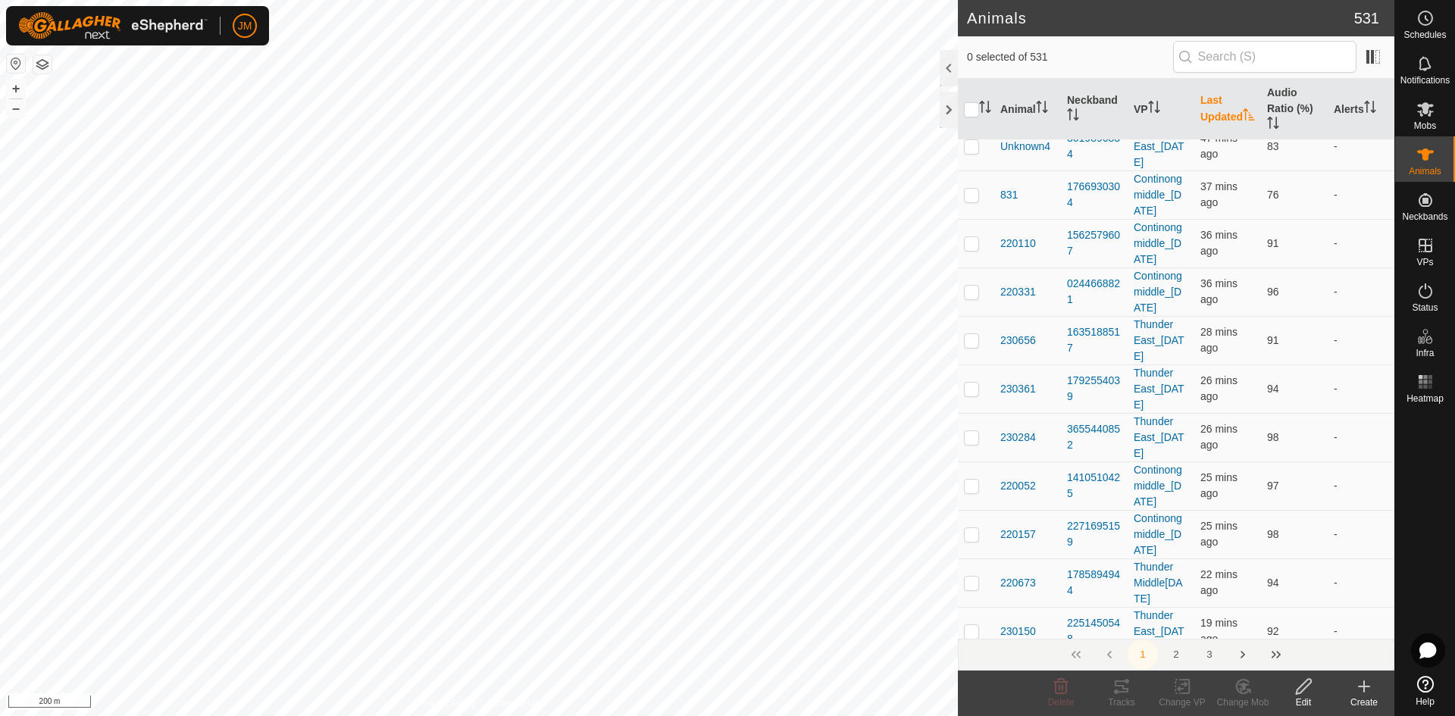
scroll to position [7683, 0]
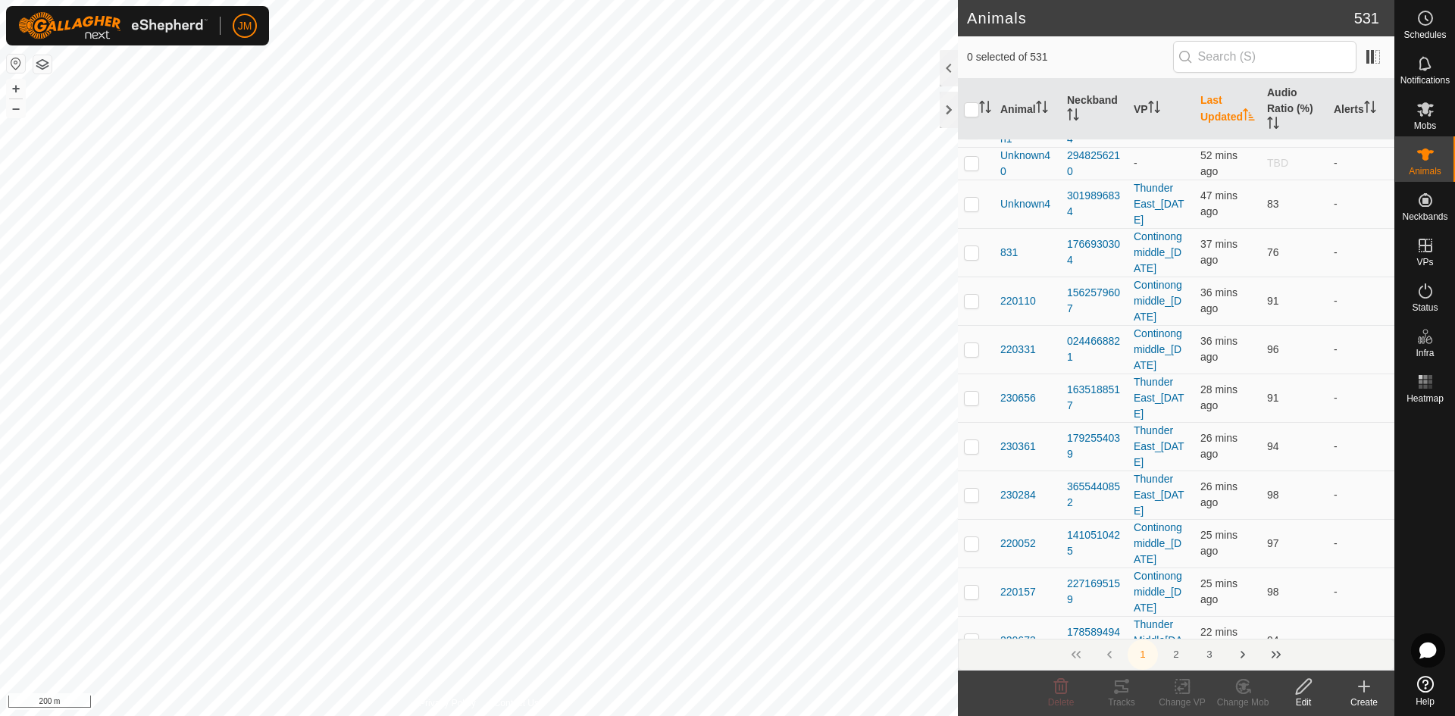
click at [965, 15] on p-checkbox at bounding box center [971, 9] width 15 height 12
click at [974, 55] on p-checkbox at bounding box center [971, 49] width 15 height 12
click at [974, 96] on p-checkbox at bounding box center [971, 90] width 15 height 12
click at [972, 136] on p-checkbox at bounding box center [971, 130] width 15 height 12
click at [973, 169] on p-tablecheckbox at bounding box center [971, 163] width 15 height 12
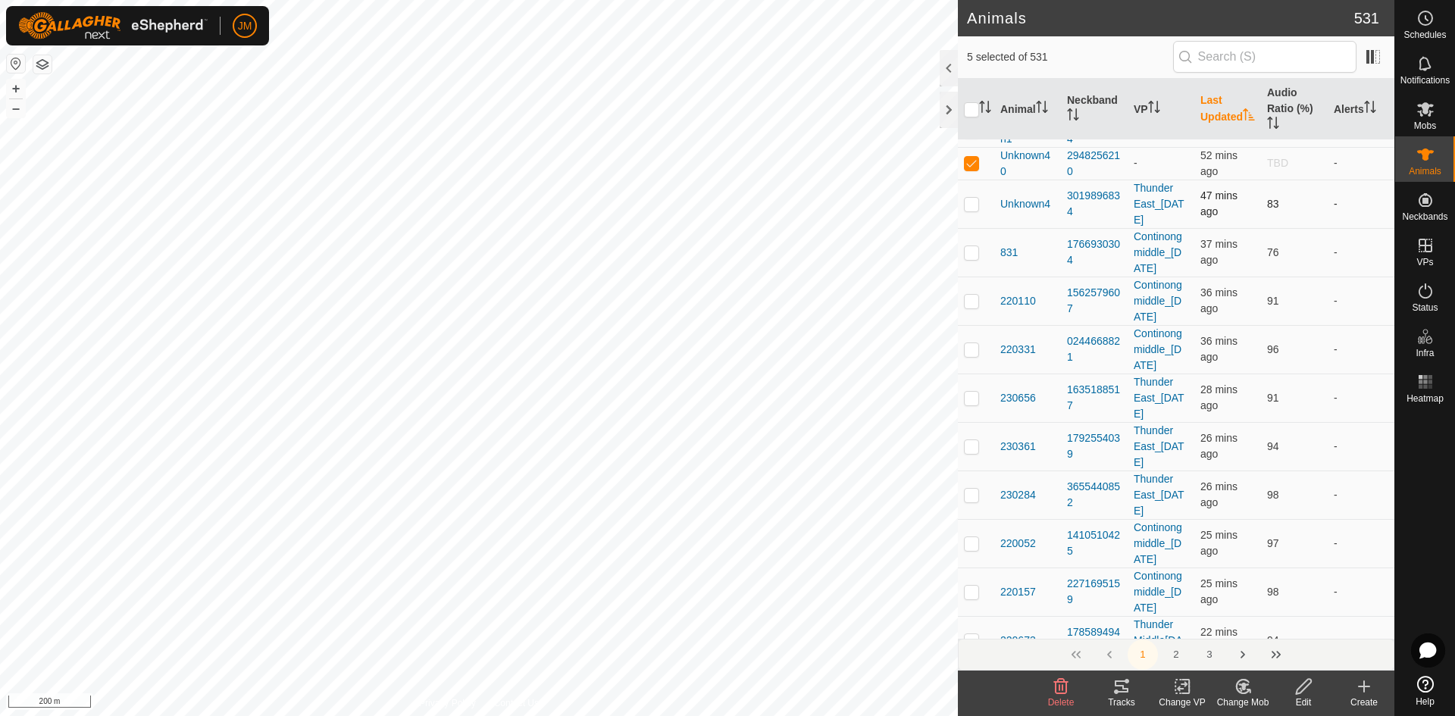
click at [970, 210] on p-checkbox at bounding box center [971, 204] width 15 height 12
click at [968, 258] on p-checkbox at bounding box center [971, 252] width 15 height 12
click at [972, 307] on p-checkbox at bounding box center [971, 301] width 15 height 12
click at [972, 355] on p-checkbox at bounding box center [971, 349] width 15 height 12
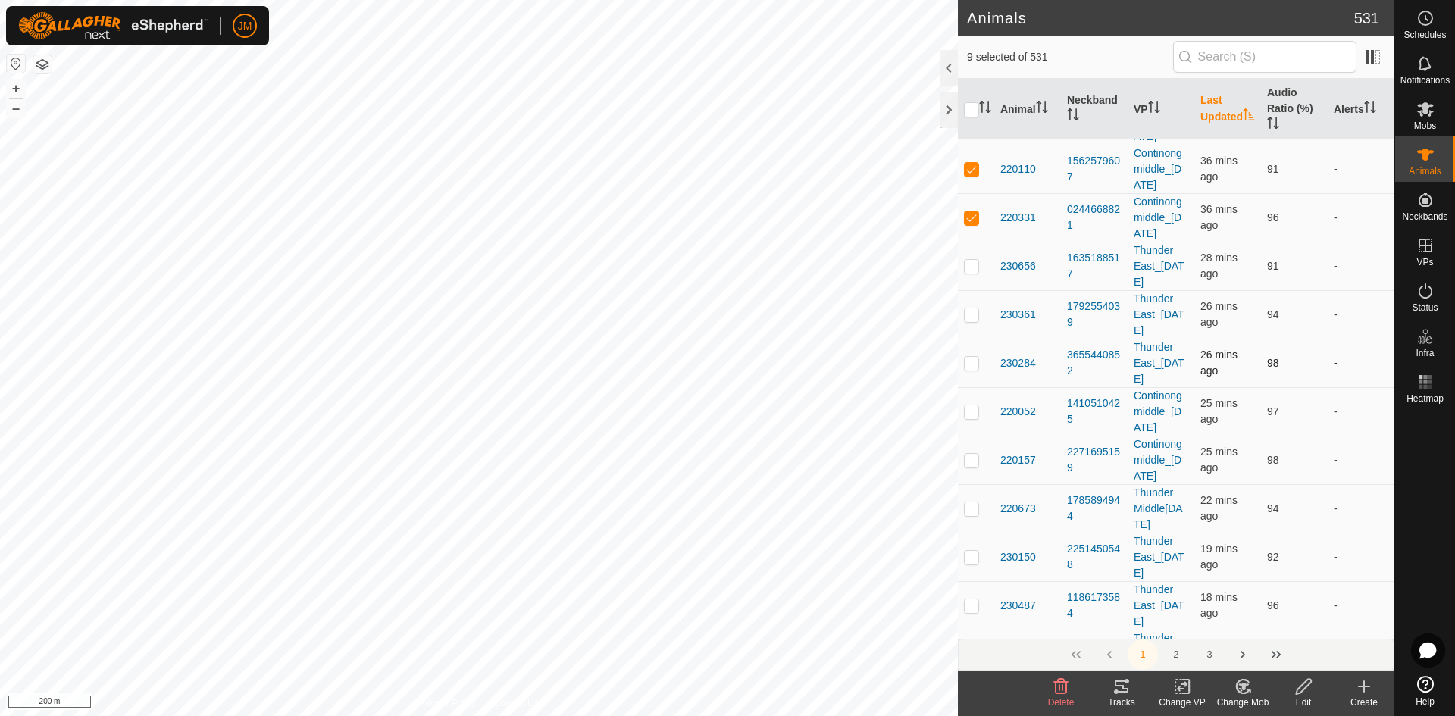
scroll to position [7911, 0]
click at [969, 177] on p-checkbox at bounding box center [971, 170] width 15 height 12
click at [963, 243] on td at bounding box center [976, 219] width 36 height 48
click at [970, 274] on p-checkbox at bounding box center [971, 267] width 15 height 12
click at [967, 322] on p-checkbox at bounding box center [971, 316] width 15 height 12
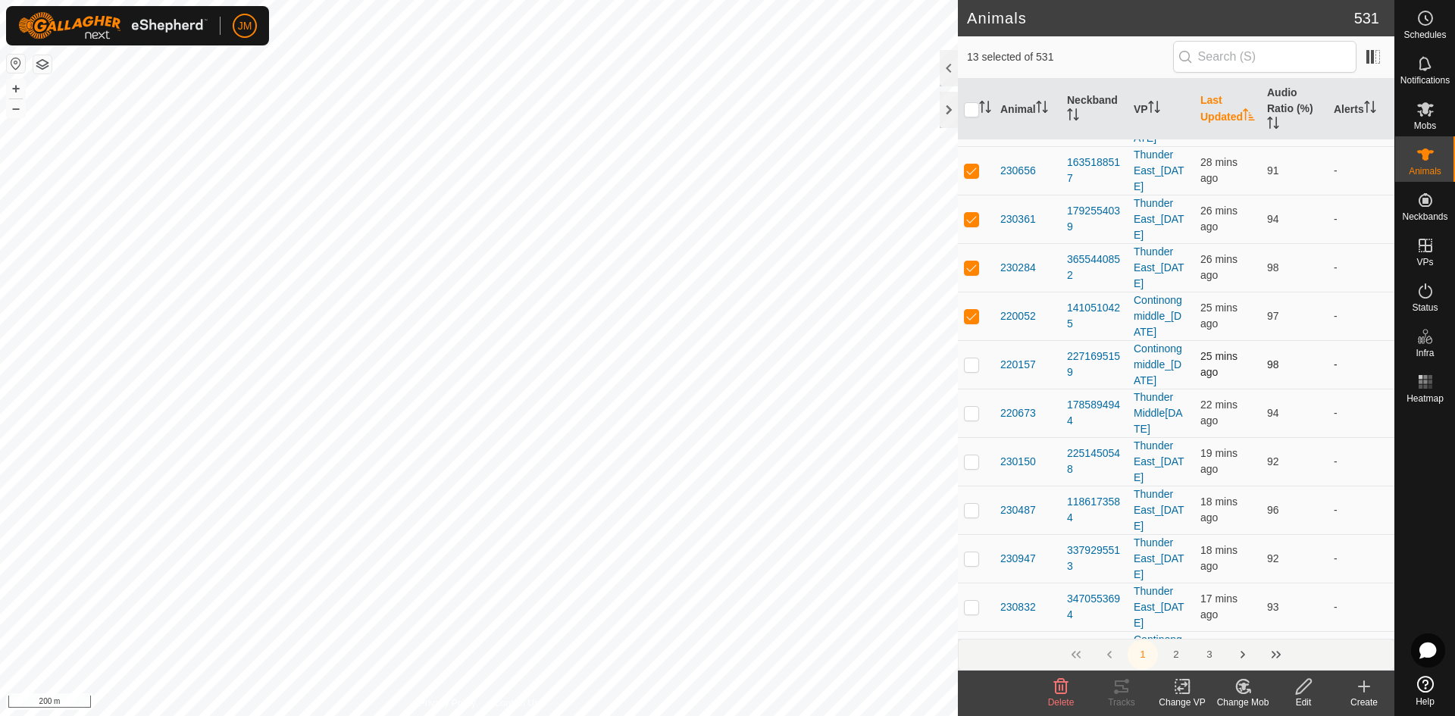
click at [971, 371] on p-checkbox at bounding box center [971, 364] width 15 height 12
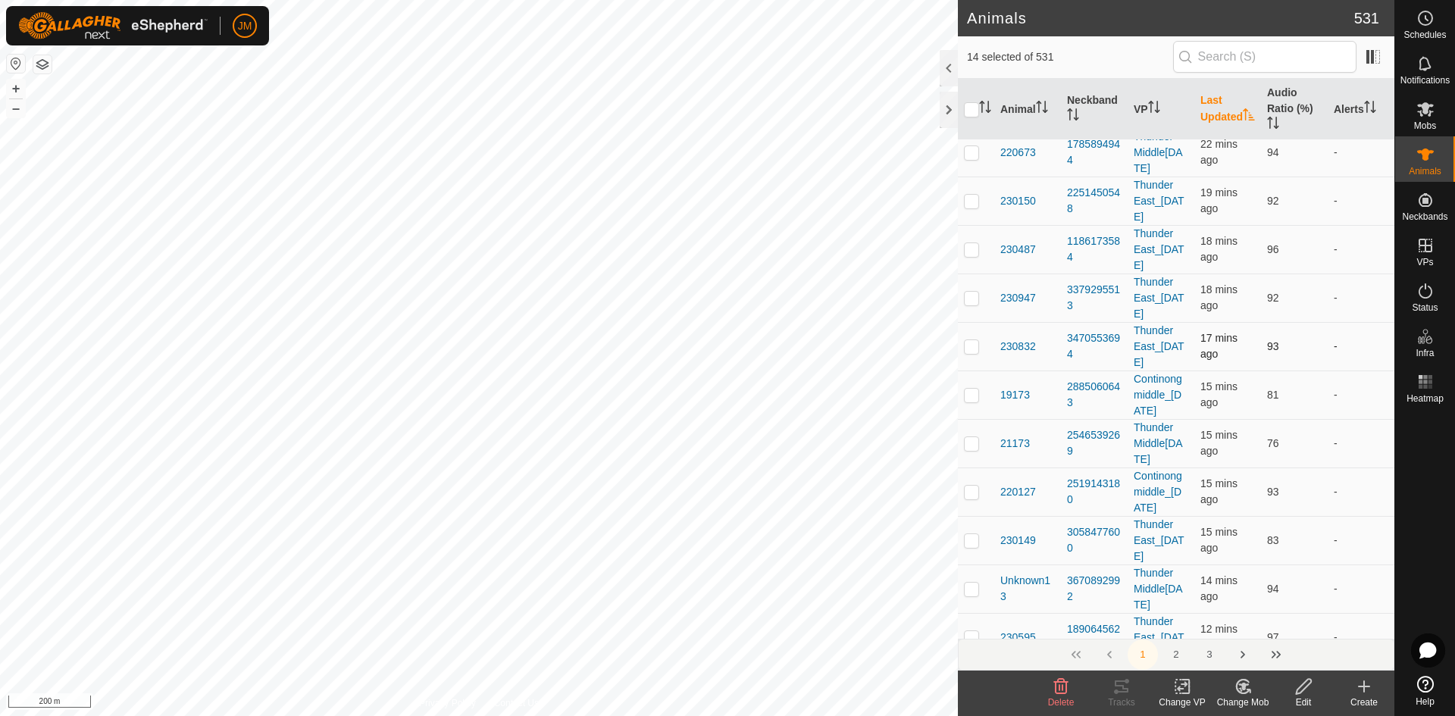
scroll to position [8214, 0]
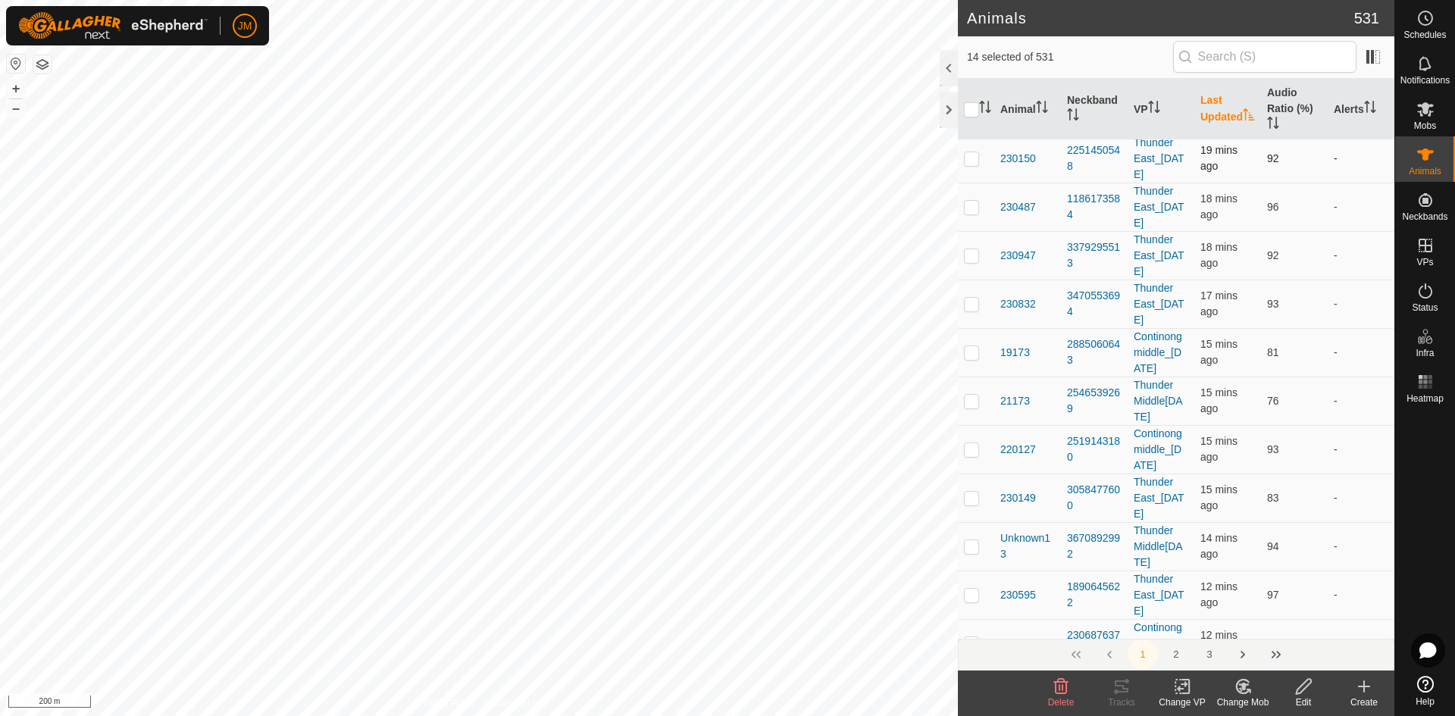
click at [975, 164] on p-checkbox at bounding box center [971, 158] width 15 height 12
click at [968, 116] on p-checkbox at bounding box center [971, 110] width 15 height 12
click at [970, 213] on p-checkbox at bounding box center [971, 207] width 15 height 12
click at [970, 261] on p-checkbox at bounding box center [971, 255] width 15 height 12
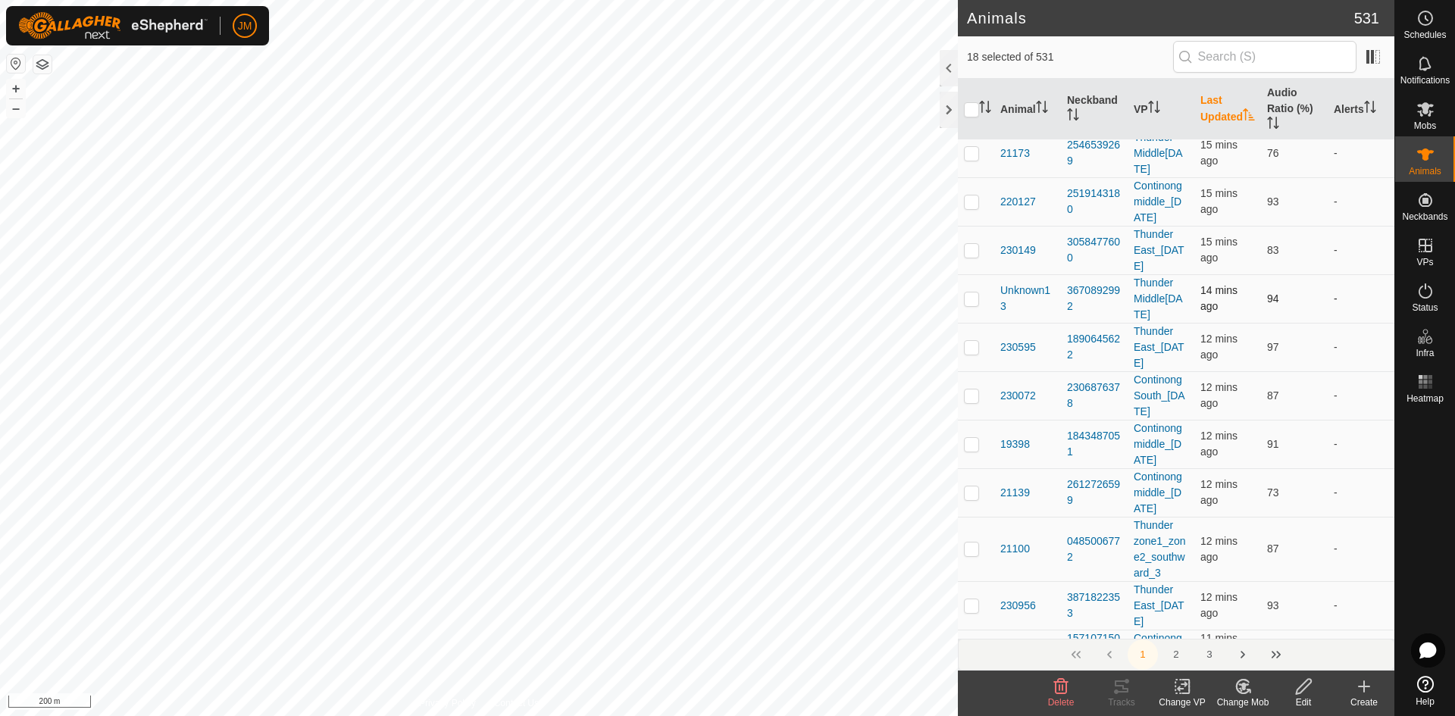
scroll to position [8517, 0]
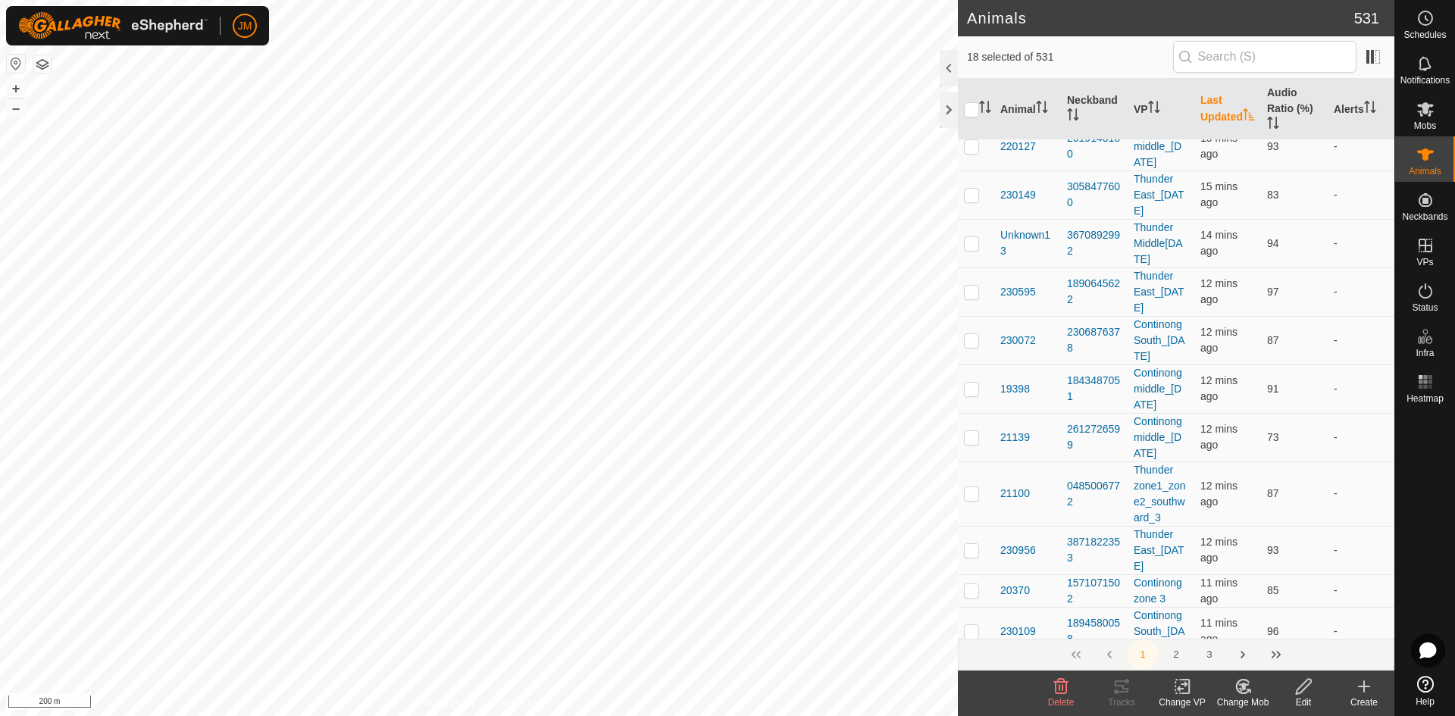
click at [973, 7] on p-checkbox at bounding box center [971, 1] width 15 height 12
click at [946, 117] on div at bounding box center [949, 110] width 18 height 36
